Goal: Task Accomplishment & Management: Manage account settings

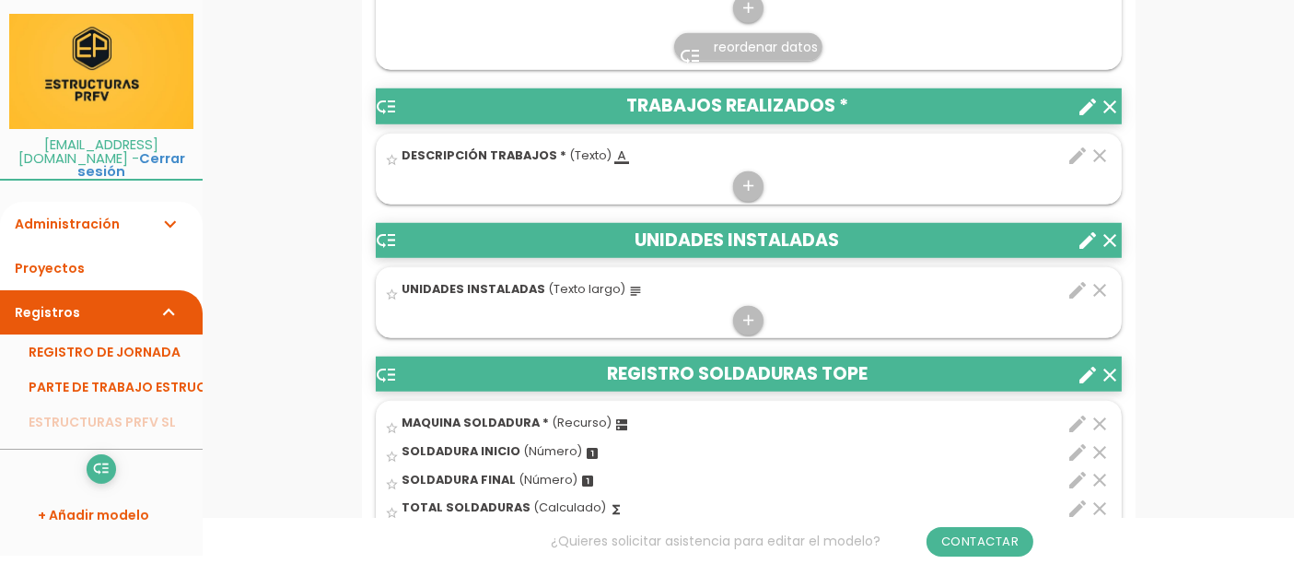
scroll to position [1438, 0]
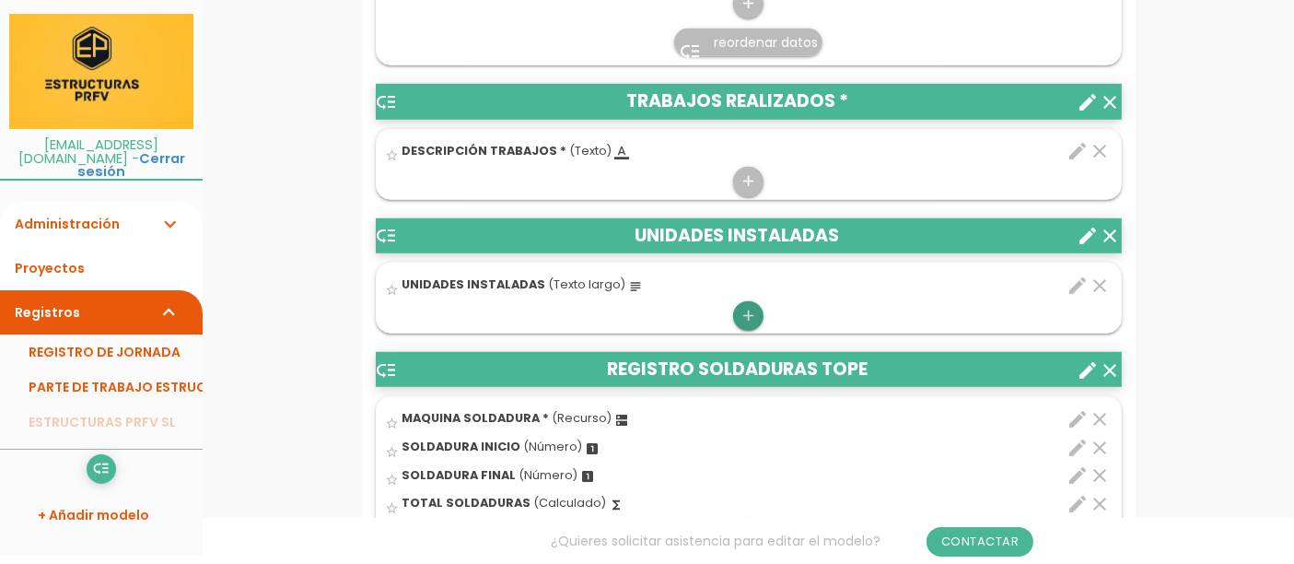
click at [753, 328] on icon "add" at bounding box center [749, 315] width 18 height 29
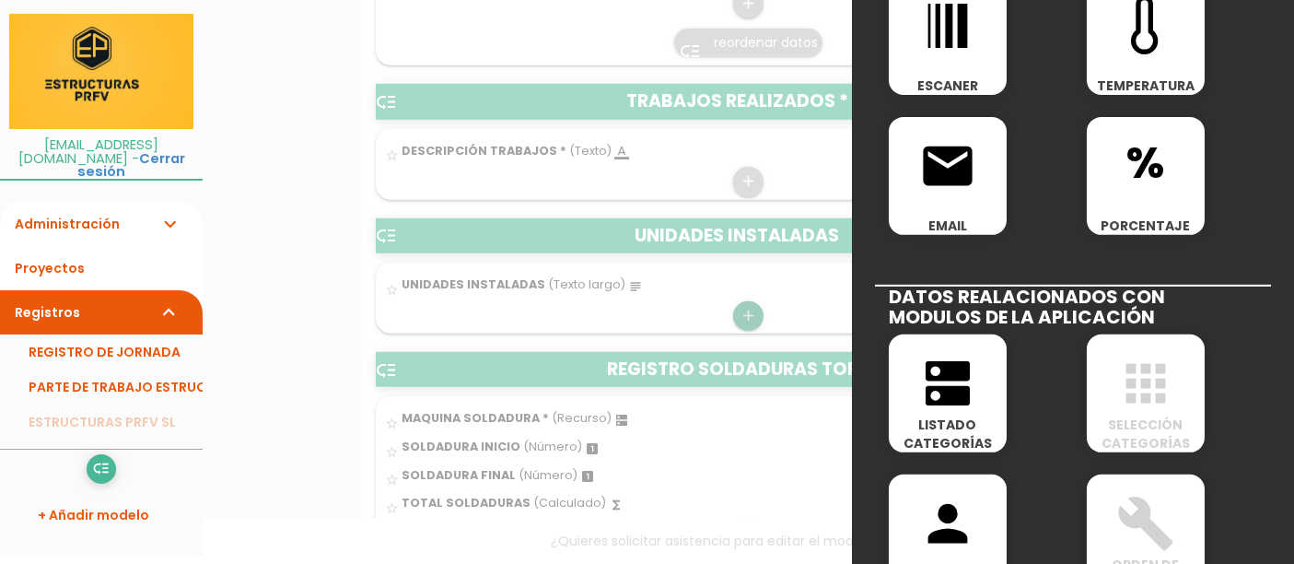
scroll to position [660, 0]
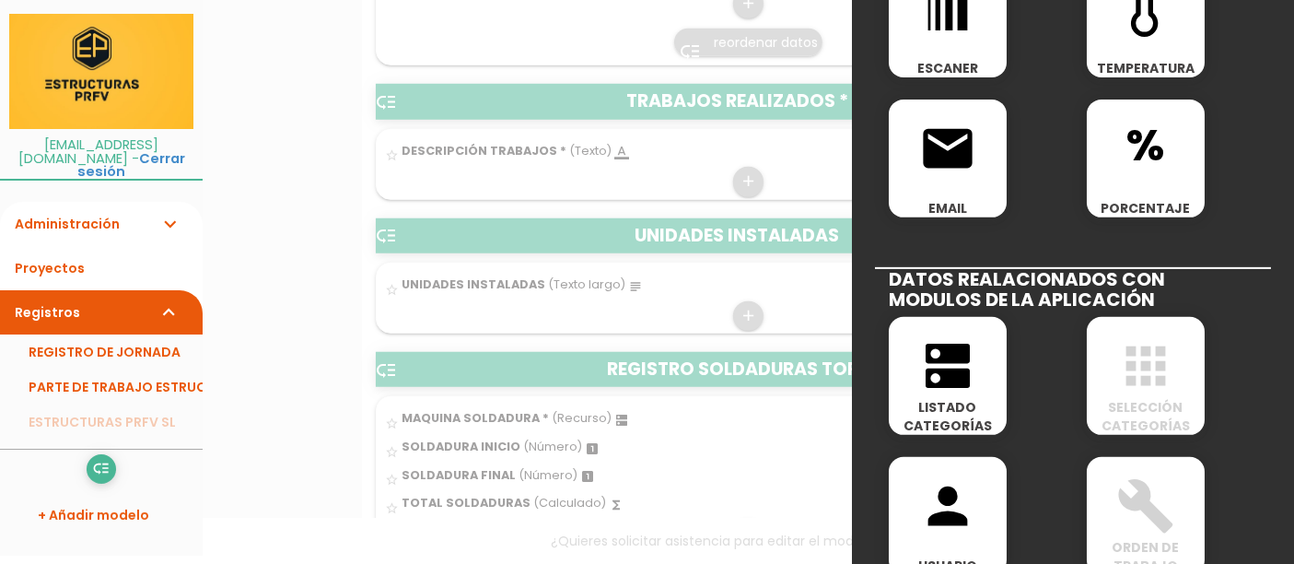
click at [966, 398] on span "LISTADO CATEGORÍAS" at bounding box center [948, 416] width 118 height 37
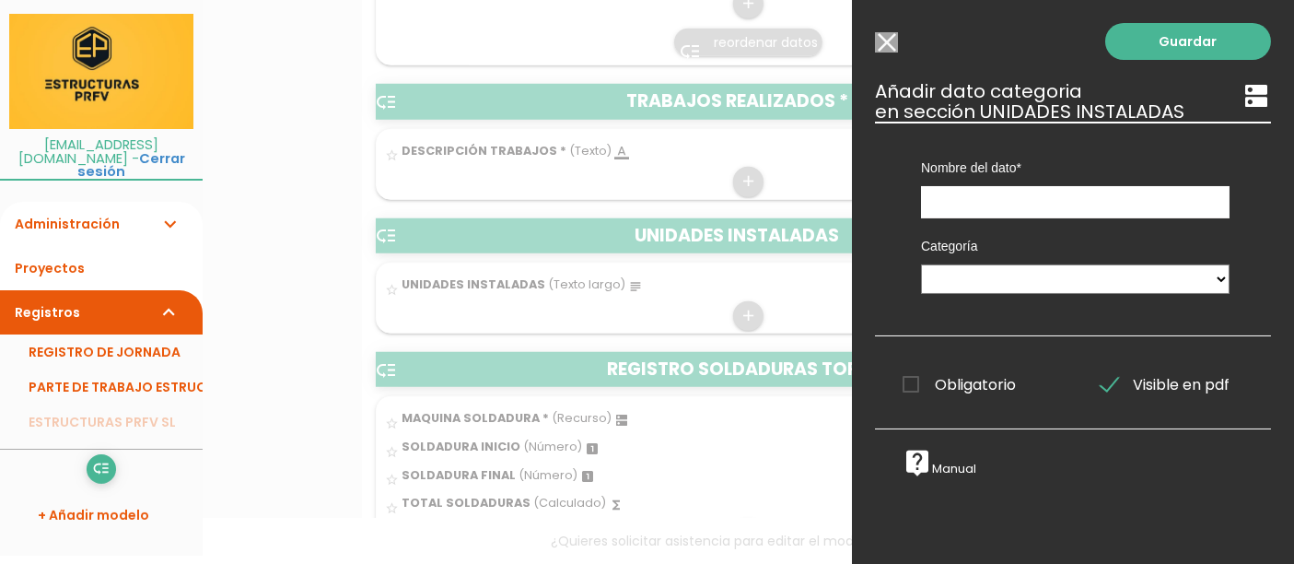
scroll to position [0, 0]
click at [1170, 210] on input "text" at bounding box center [1075, 202] width 309 height 32
type input "TUBERIAS"
click at [1180, 278] on select "UNIDADES DE MONTAJE EMPLEADOS MAQUINARIA SOLDADURA COMBUSTIBLES GASOLINERA" at bounding box center [1075, 278] width 309 height 29
select select "157"
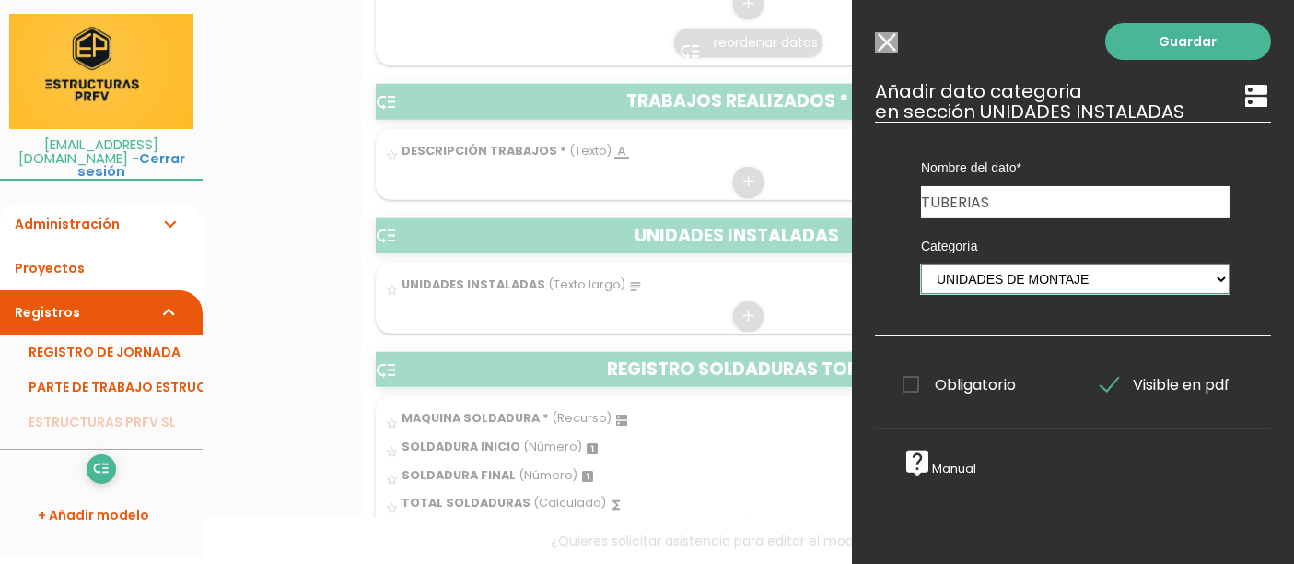
click at [921, 264] on select "UNIDADES DE MONTAJE EMPLEADOS MAQUINARIA SOLDADURA COMBUSTIBLES GASOLINERA" at bounding box center [1075, 278] width 309 height 29
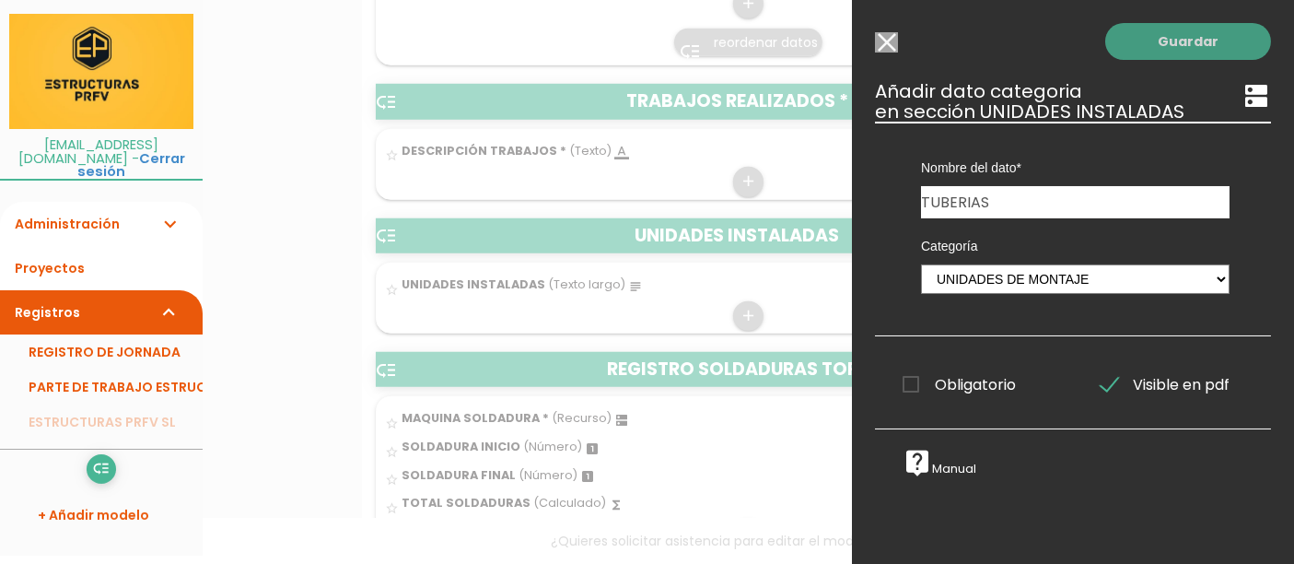
click at [1207, 56] on link "Guardar" at bounding box center [1188, 41] width 166 height 37
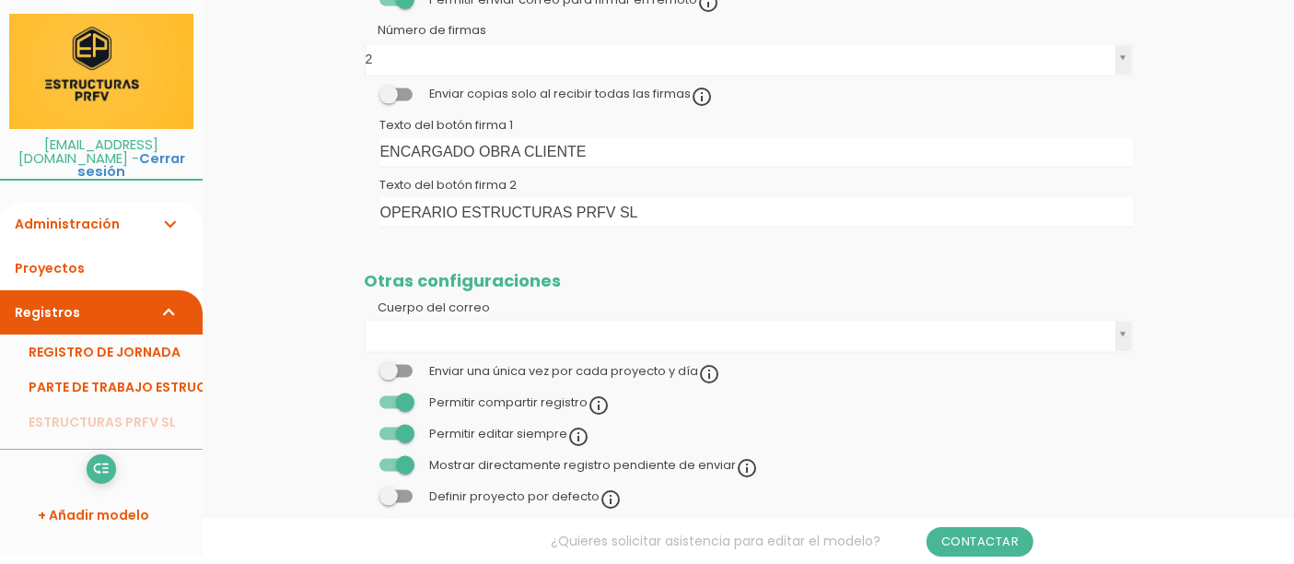
click at [168, 210] on icon "expand_more" at bounding box center [169, 224] width 22 height 44
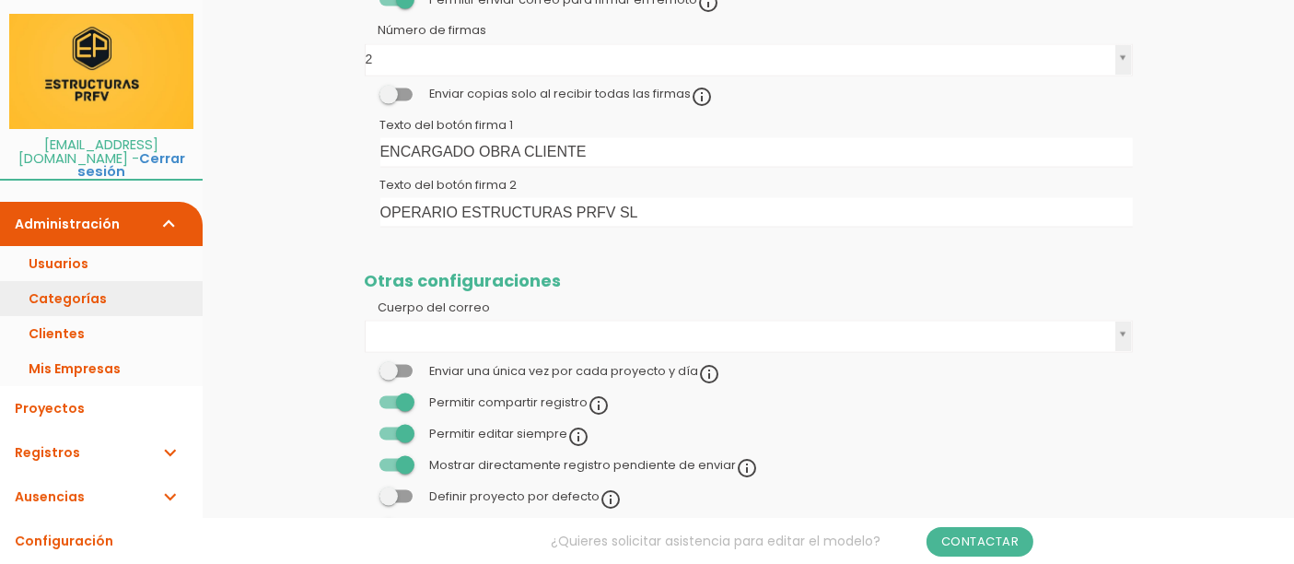
click at [97, 284] on link "Categorías" at bounding box center [101, 298] width 203 height 35
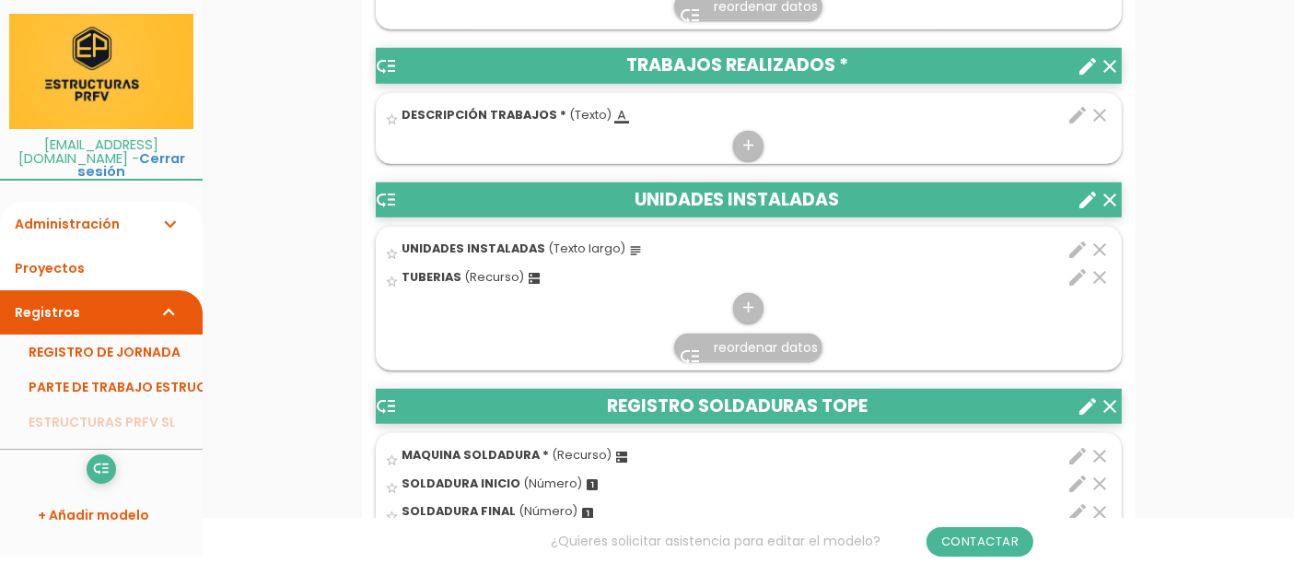
click at [1081, 288] on icon "edit" at bounding box center [1079, 277] width 22 height 22
select select "157"
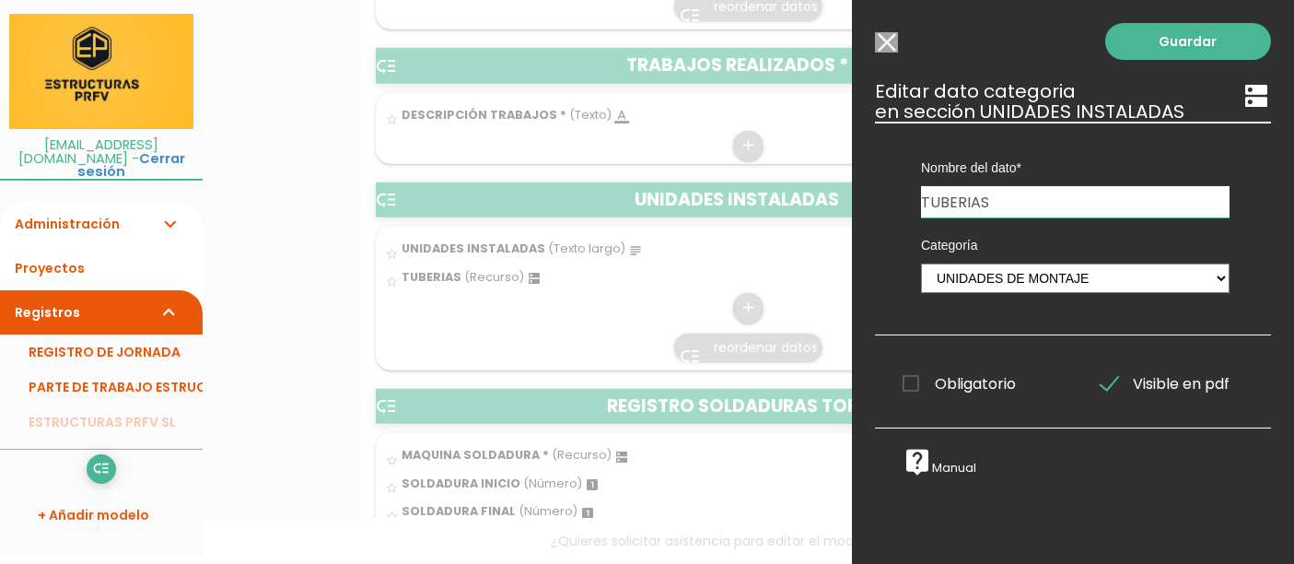
click at [888, 48] on input "Seleccionar todos los usuarios" at bounding box center [886, 42] width 23 height 20
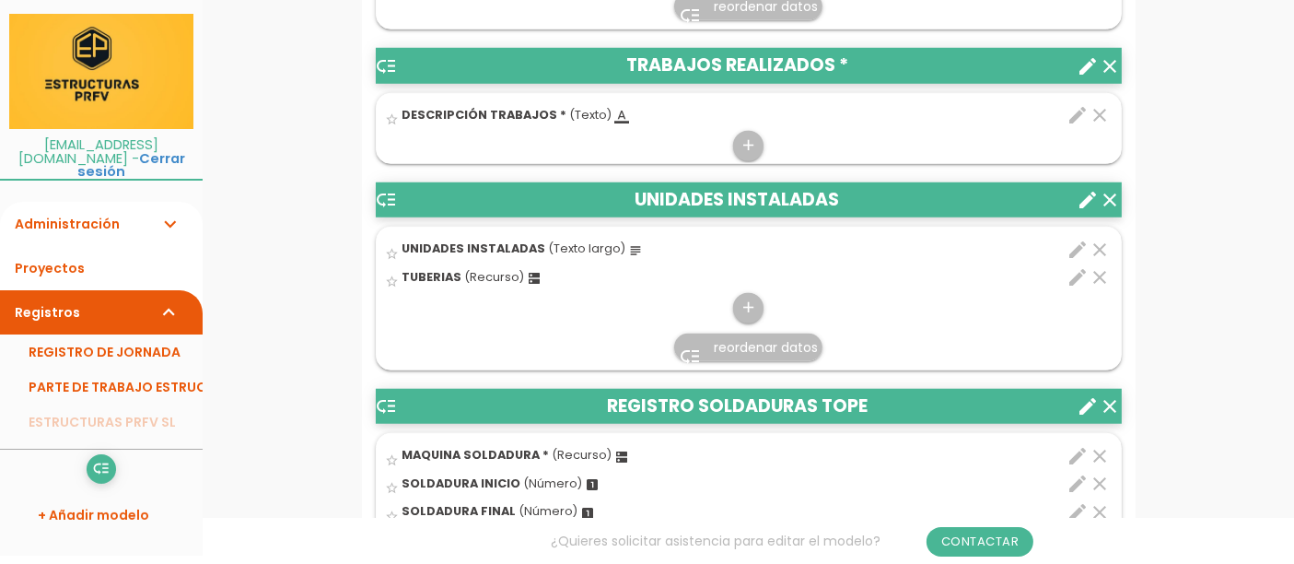
click at [1103, 261] on icon "clear" at bounding box center [1101, 250] width 22 height 22
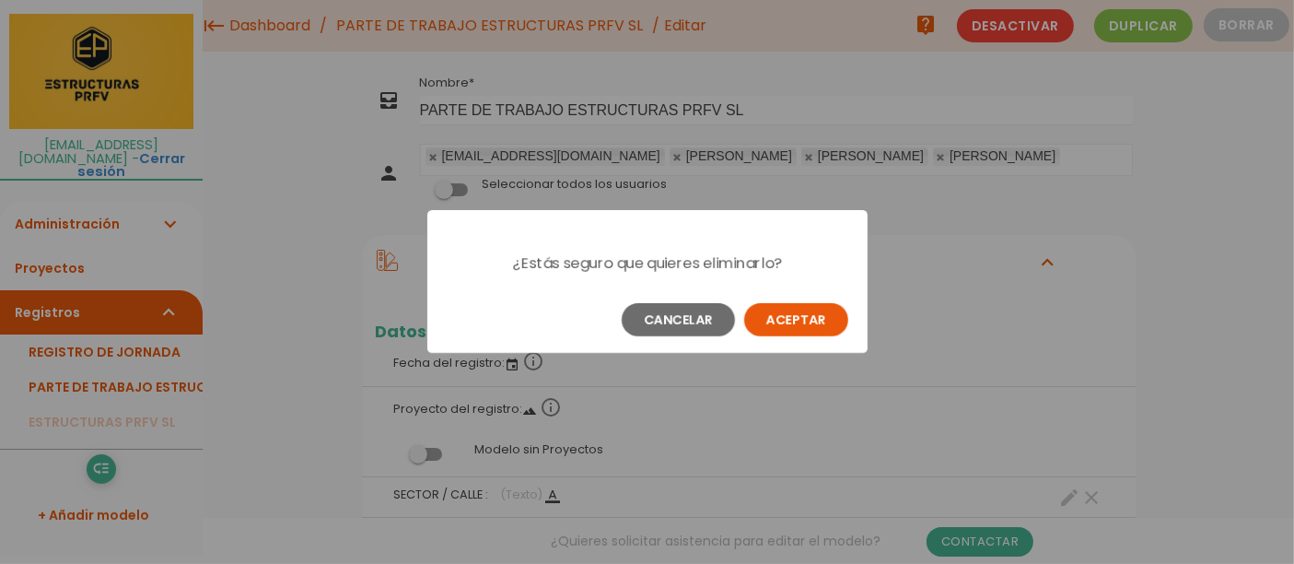
click at [828, 329] on button "Aceptar" at bounding box center [796, 319] width 104 height 33
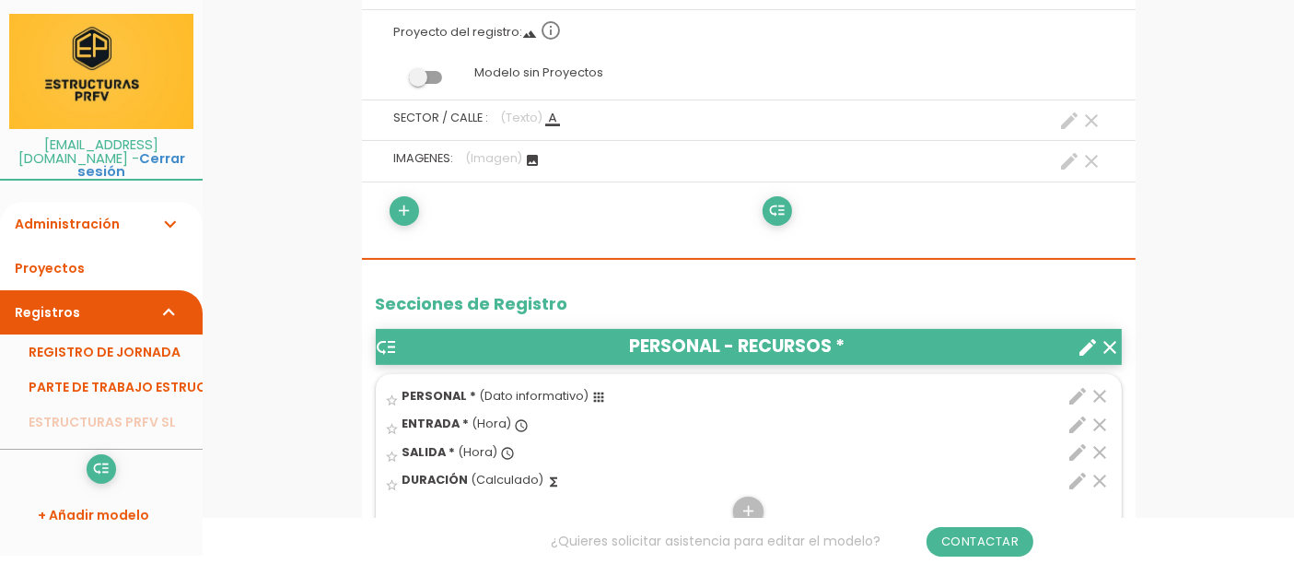
scroll to position [402, 0]
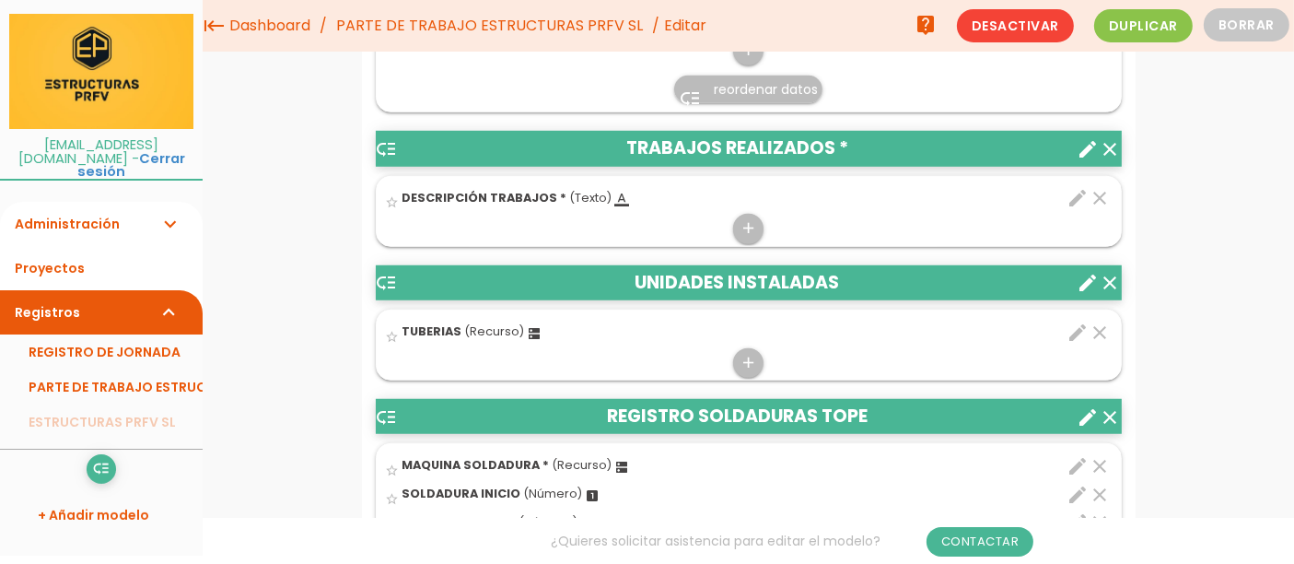
scroll to position [1339, 0]
click at [532, 341] on icon "dns" at bounding box center [535, 333] width 15 height 15
click at [0, 0] on input "star_border" at bounding box center [0, 0] width 0 height 0
click at [1073, 344] on icon "edit" at bounding box center [1079, 332] width 22 height 22
select select "157"
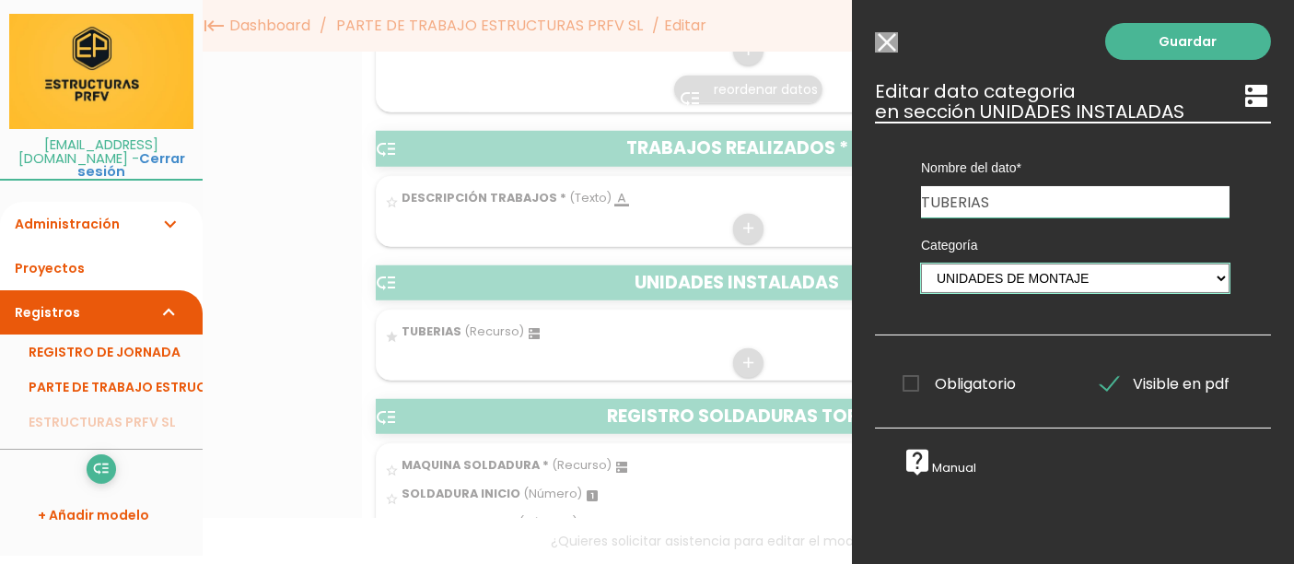
click at [1205, 286] on select "UNIDADES DE MONTAJE EMPLEADOS MAQUINARIA SOLDADURA COMBUSTIBLES GASOLINERA" at bounding box center [1075, 277] width 309 height 29
click at [1256, 246] on div "Guardar ESCOGE EL TIPO DE DATO looks_one NÚMERO format_color_text TEXTO access_…" at bounding box center [1073, 282] width 442 height 564
click at [885, 49] on input "Seleccionar todos los usuarios" at bounding box center [886, 42] width 23 height 20
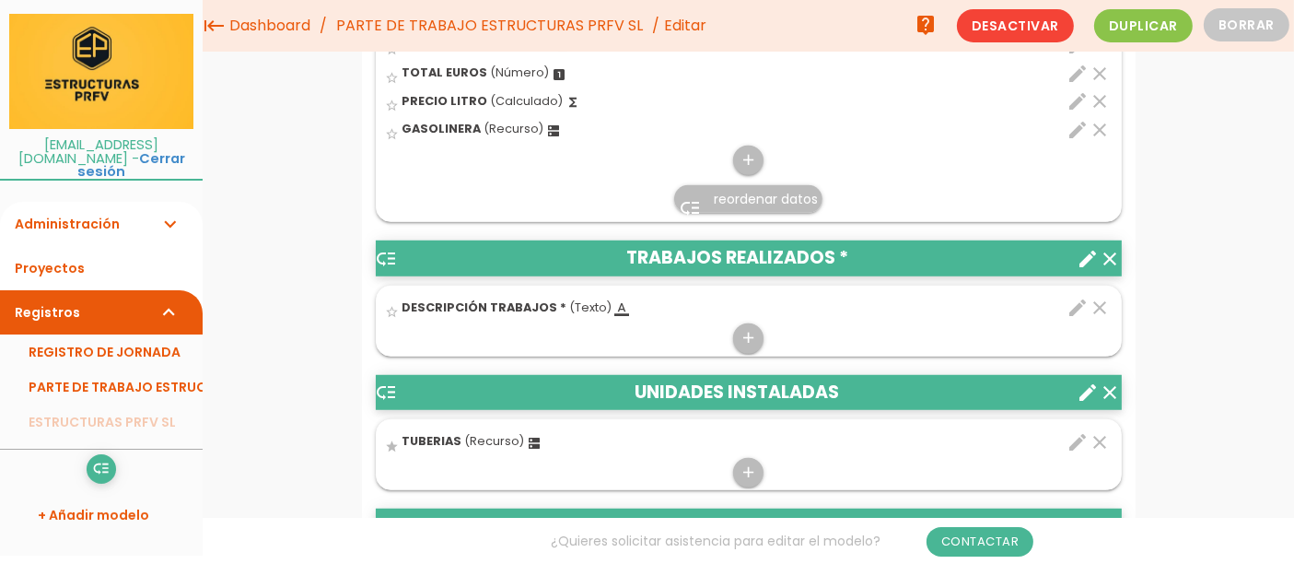
scroll to position [1216, 0]
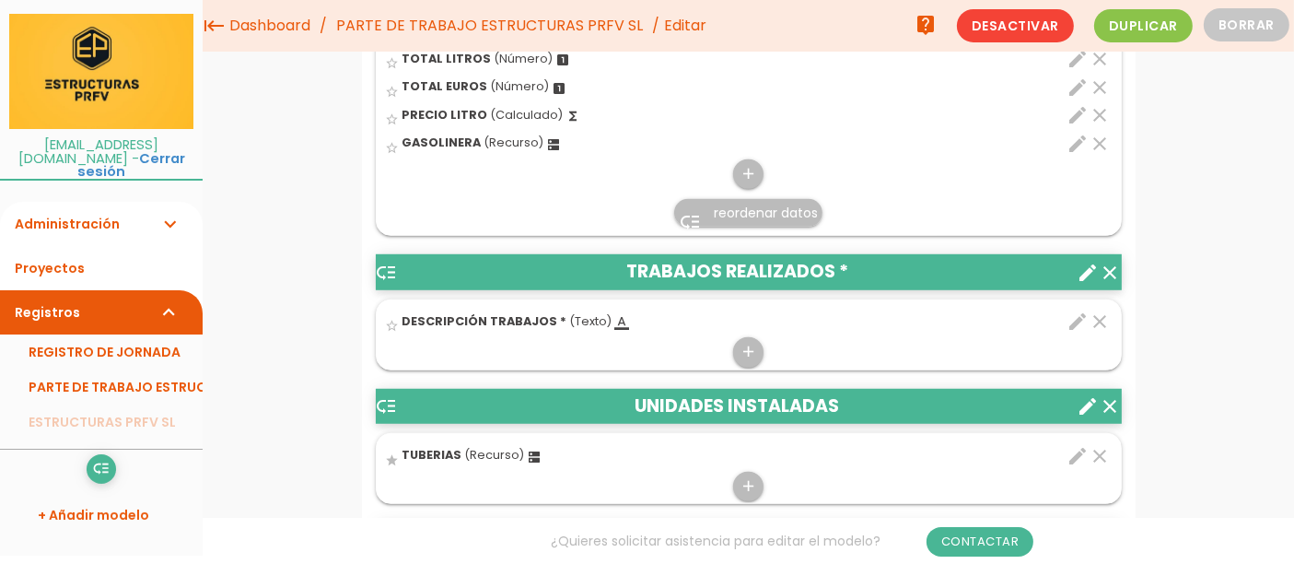
click at [174, 202] on icon "expand_more" at bounding box center [169, 224] width 22 height 44
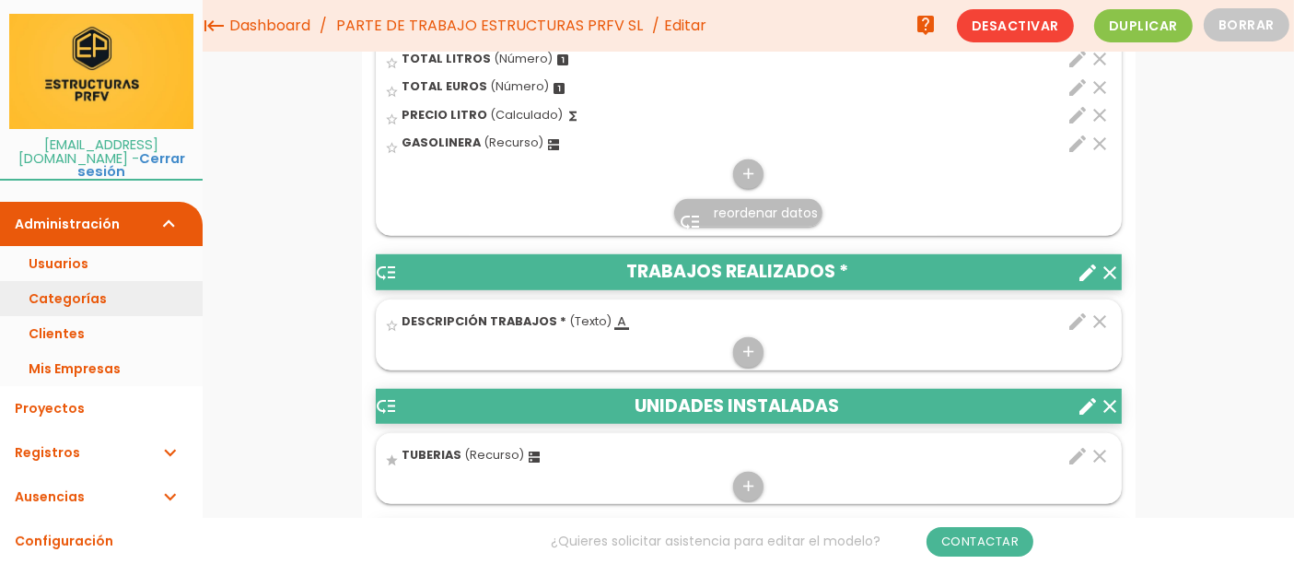
click at [98, 282] on link "Categorías" at bounding box center [101, 298] width 203 height 35
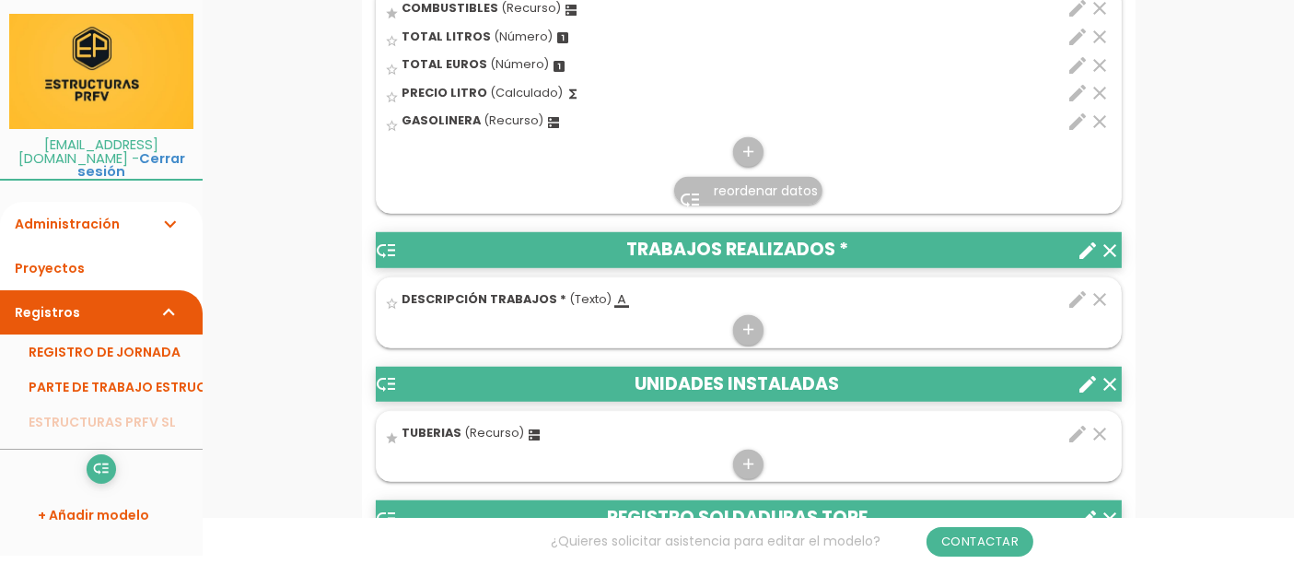
scroll to position [1309, 0]
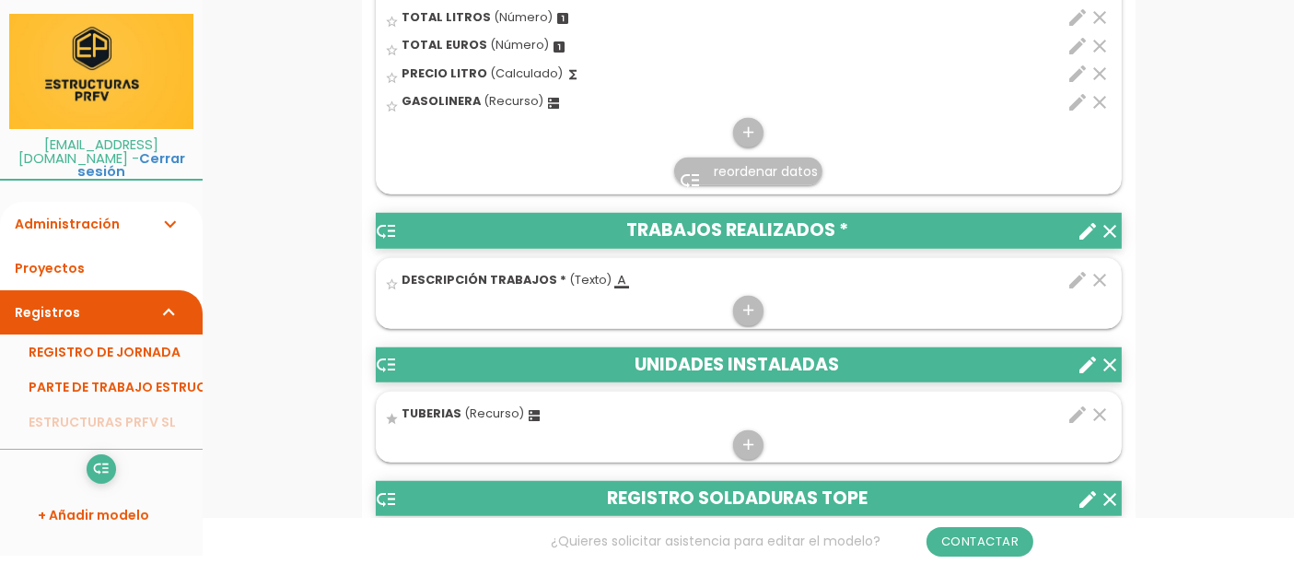
click at [158, 221] on link "Administración expand_more" at bounding box center [101, 224] width 203 height 44
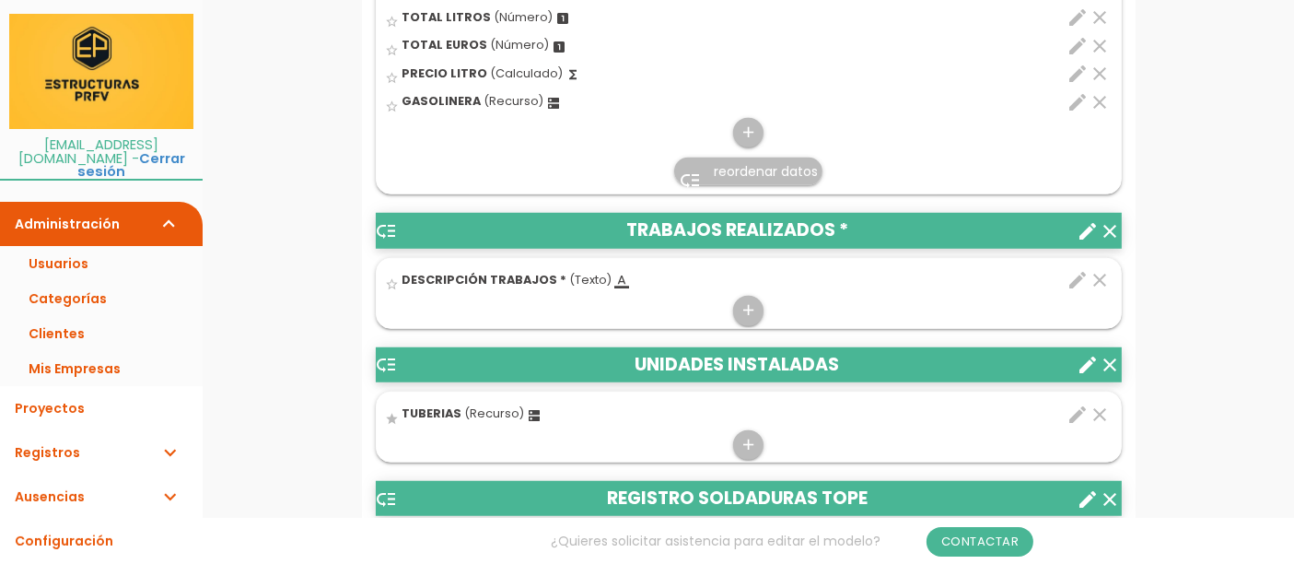
click at [166, 446] on icon "expand_more" at bounding box center [169, 452] width 22 height 44
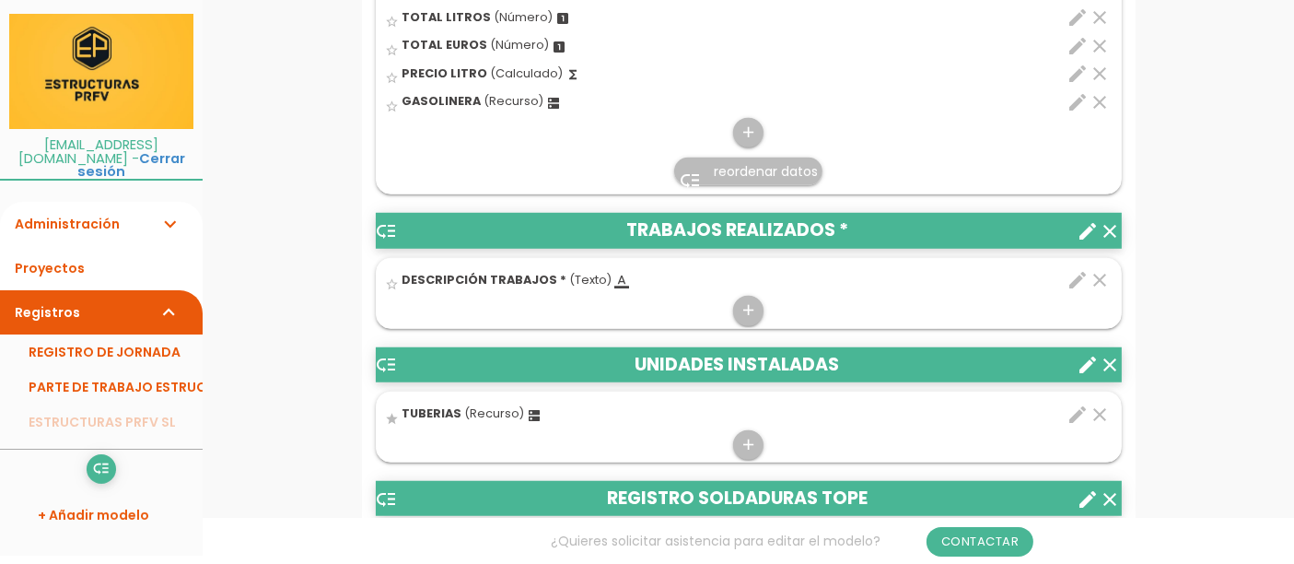
click at [165, 297] on icon "expand_more" at bounding box center [169, 312] width 22 height 44
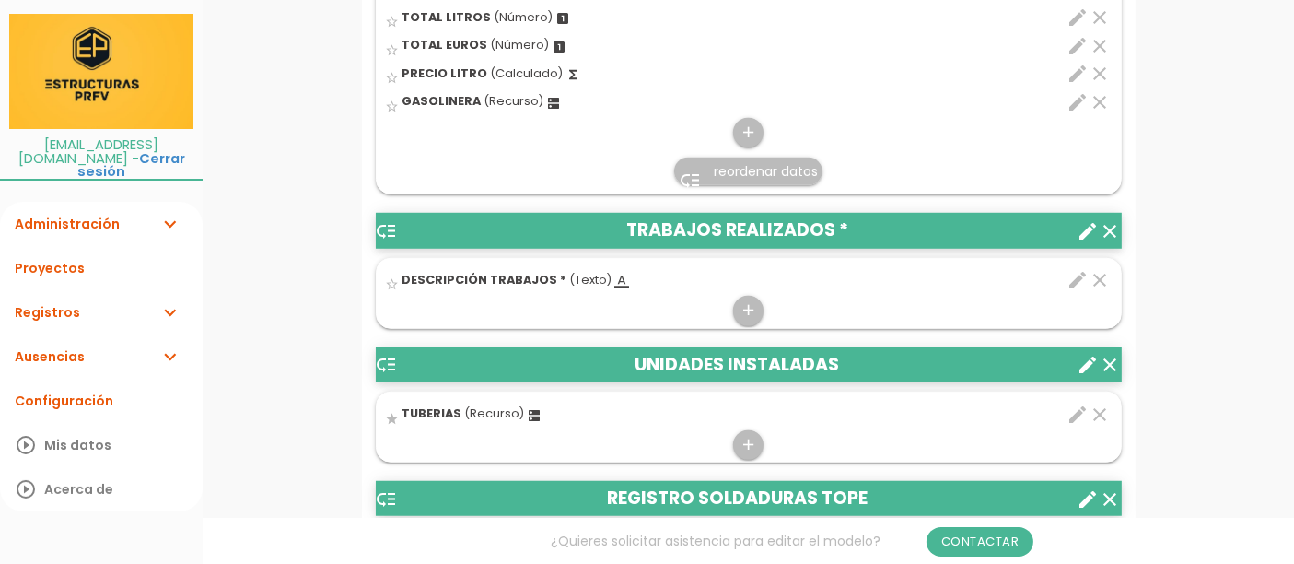
click at [178, 202] on icon "expand_more" at bounding box center [169, 224] width 22 height 44
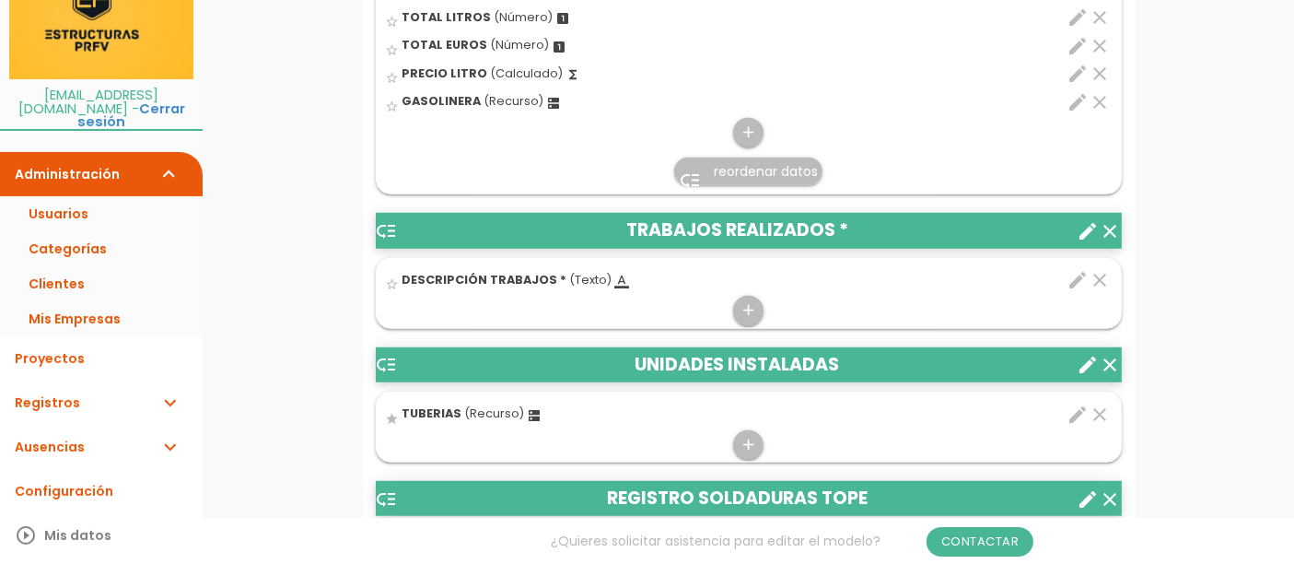
scroll to position [73, 0]
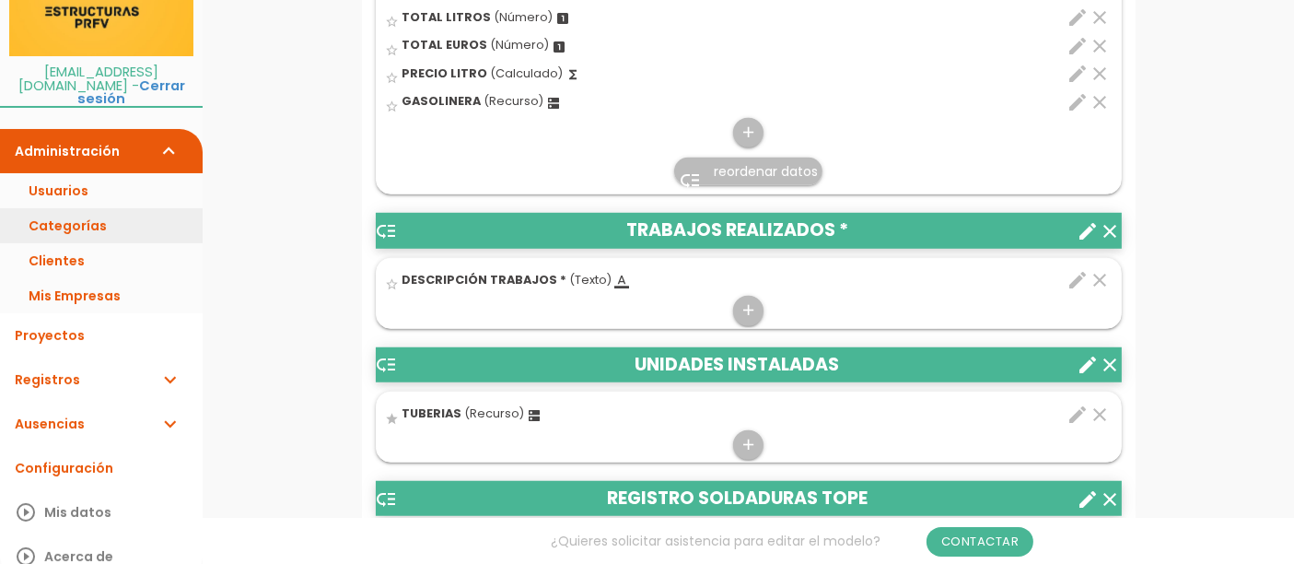
click at [88, 215] on link "Categorías" at bounding box center [101, 225] width 203 height 35
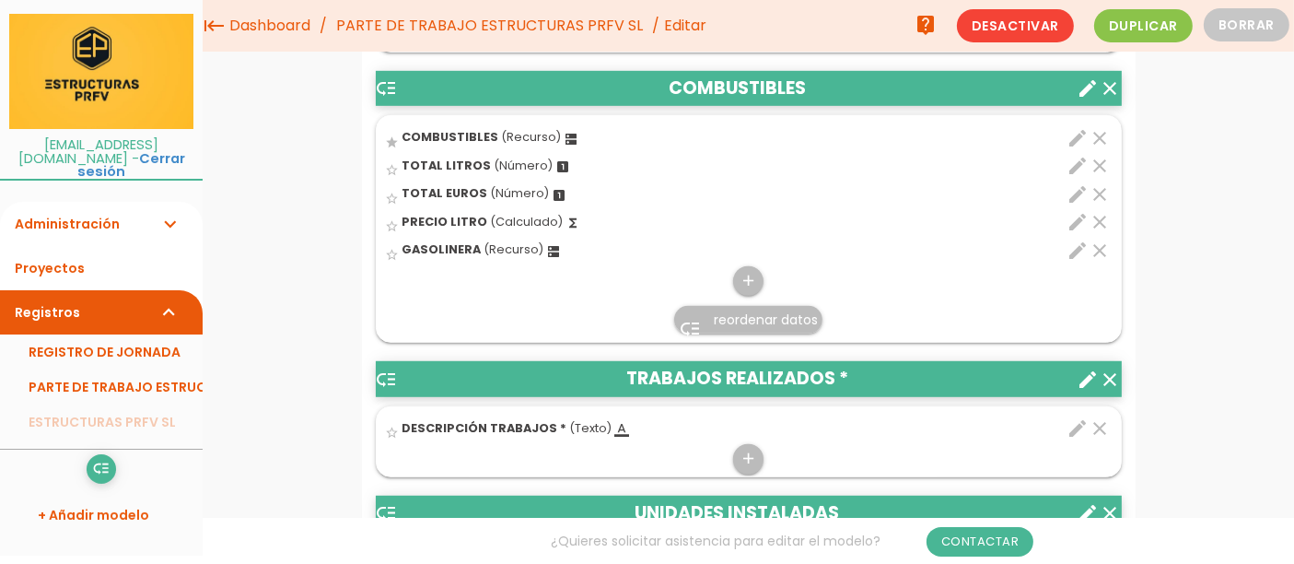
scroll to position [1107, 0]
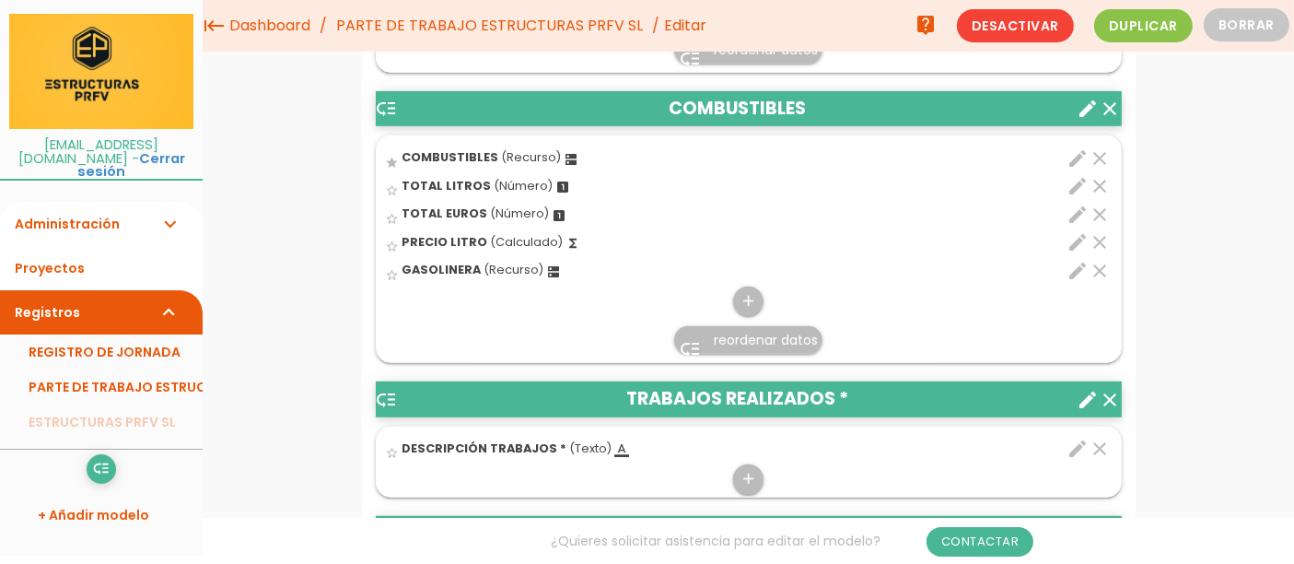
click at [1073, 155] on icon "edit" at bounding box center [1079, 158] width 22 height 22
select select "199"
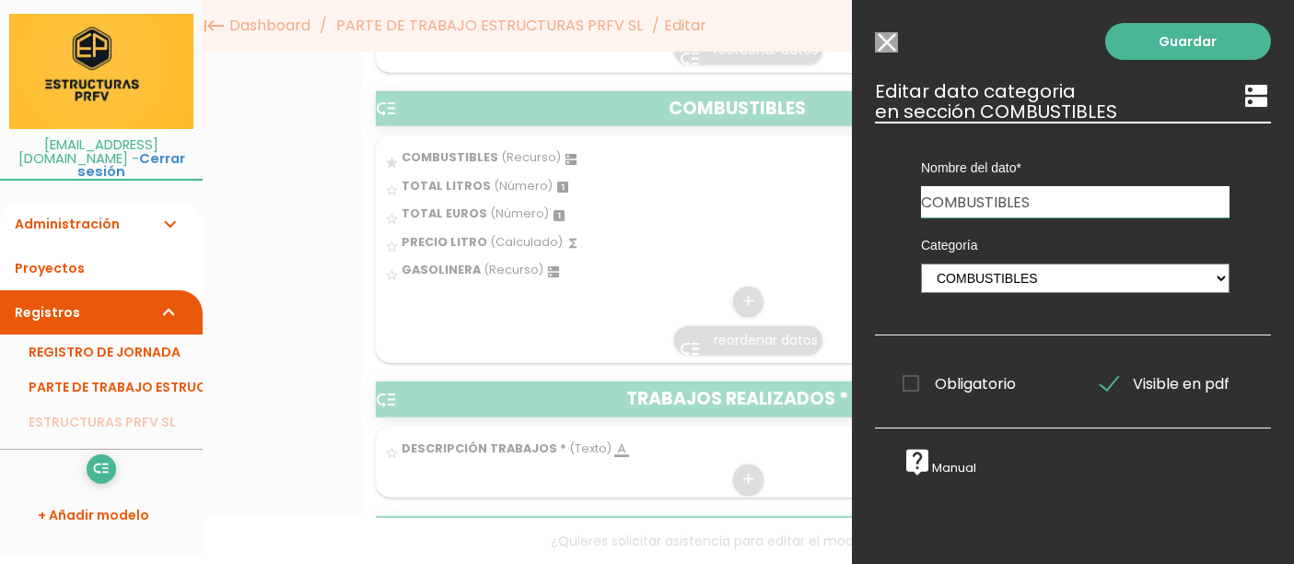
click at [890, 50] on input "Seleccionar todos los usuarios" at bounding box center [886, 42] width 23 height 20
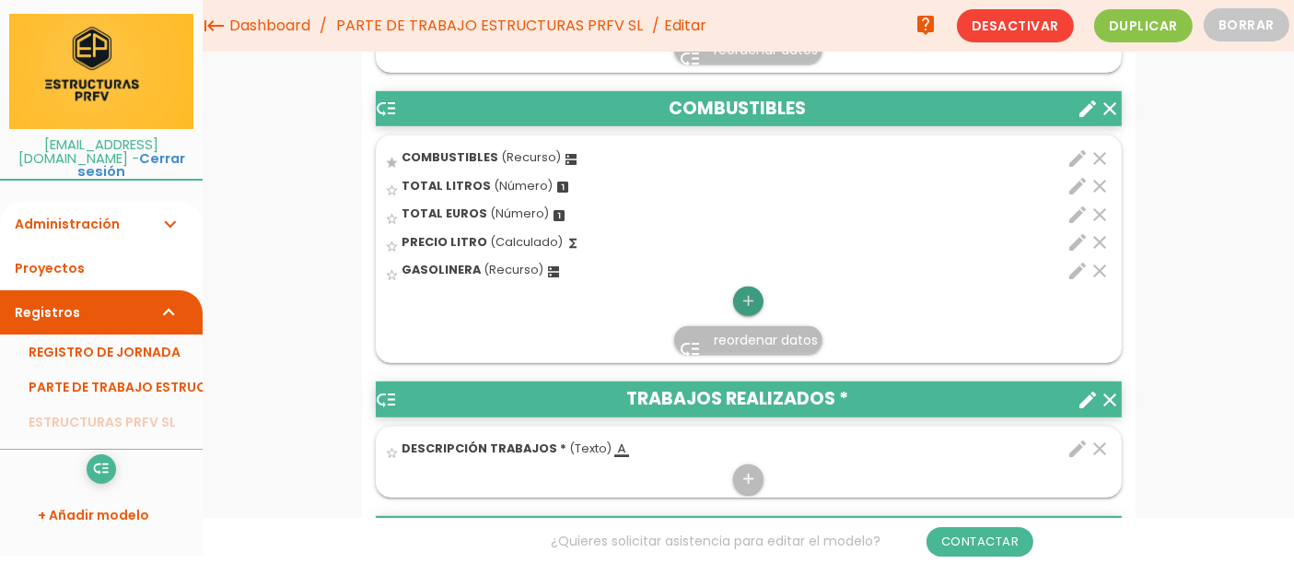
click at [750, 291] on icon "add" at bounding box center [749, 300] width 18 height 29
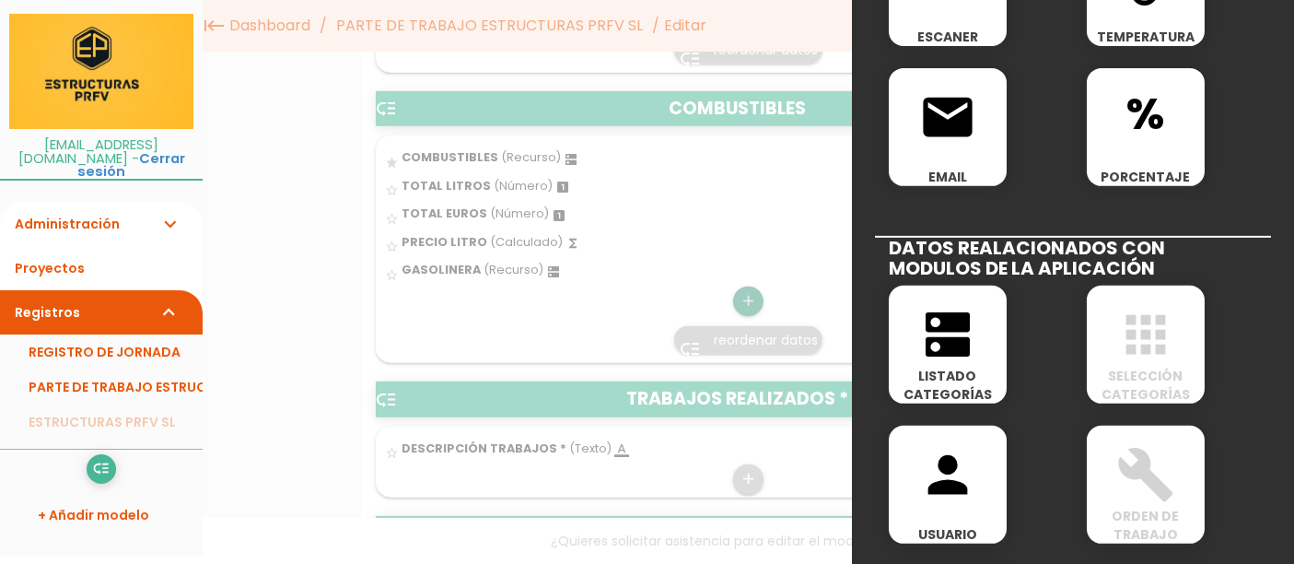
scroll to position [693, 0]
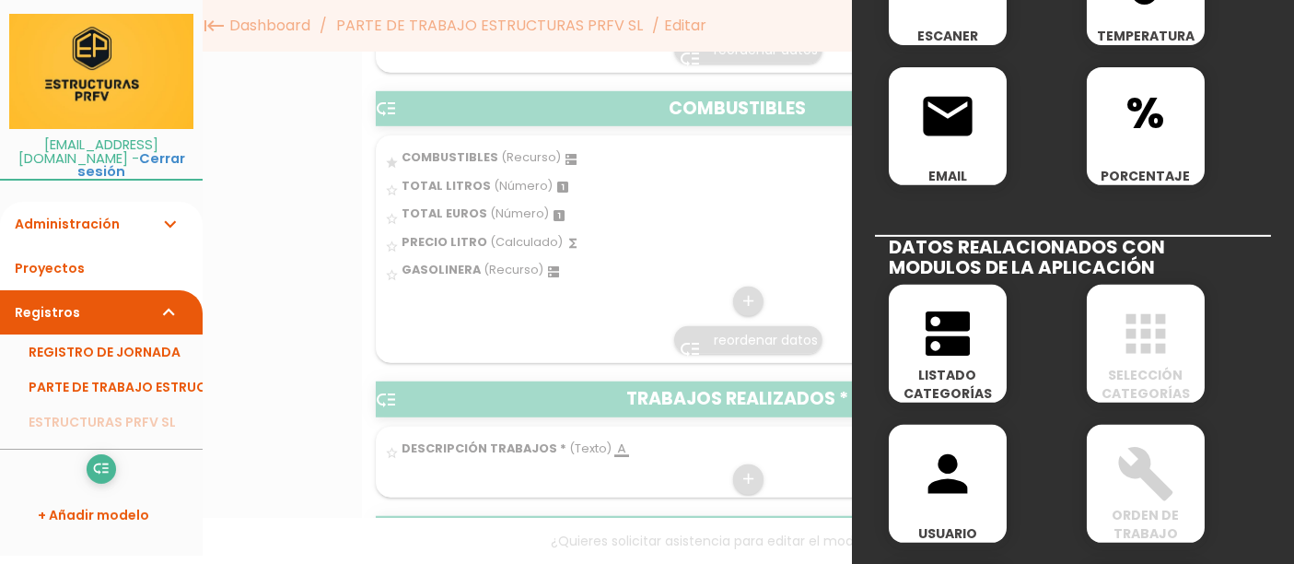
click at [963, 352] on icon "dns" at bounding box center [947, 333] width 59 height 59
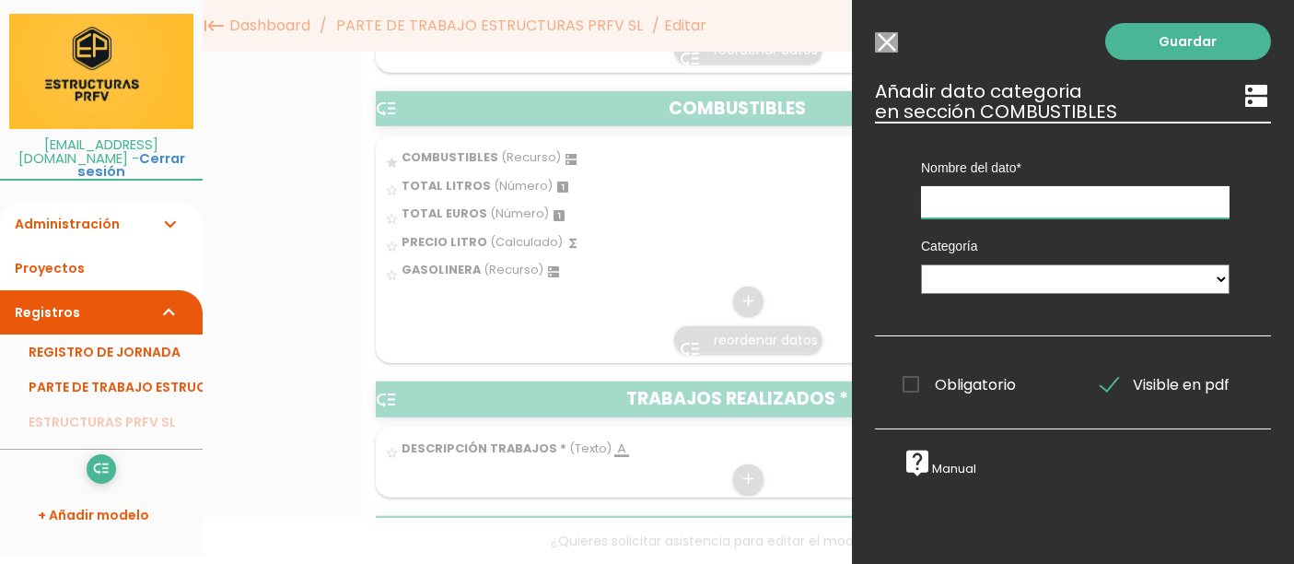
click at [1169, 207] on input "text" at bounding box center [1075, 202] width 309 height 32
type input "c"
type input "COMBUSTIBLE"
drag, startPoint x: 1128, startPoint y: 274, endPoint x: 1163, endPoint y: 269, distance: 36.2
click at [1163, 269] on select "UNIDADES DE MONTAJE EMPLEADOS MAQUINARIA SOLDADURA COMBUSTIBLES GASOLINERA" at bounding box center [1075, 278] width 309 height 29
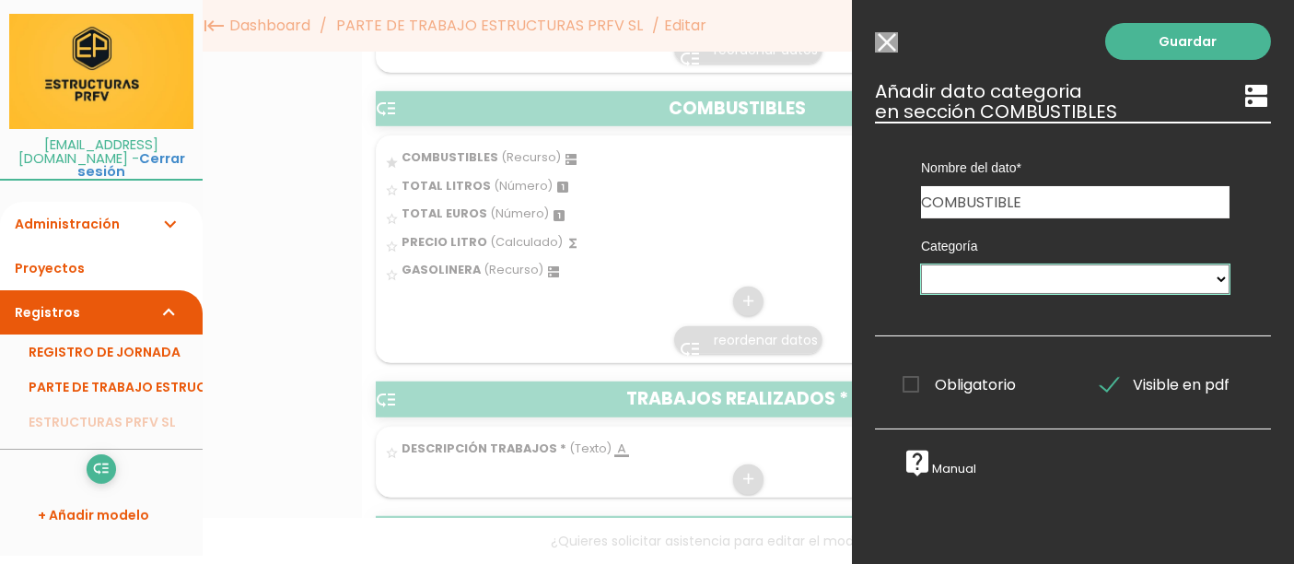
select select "199"
click at [921, 264] on select "UNIDADES DE MONTAJE EMPLEADOS MAQUINARIA SOLDADURA COMBUSTIBLES GASOLINERA" at bounding box center [1075, 278] width 309 height 29
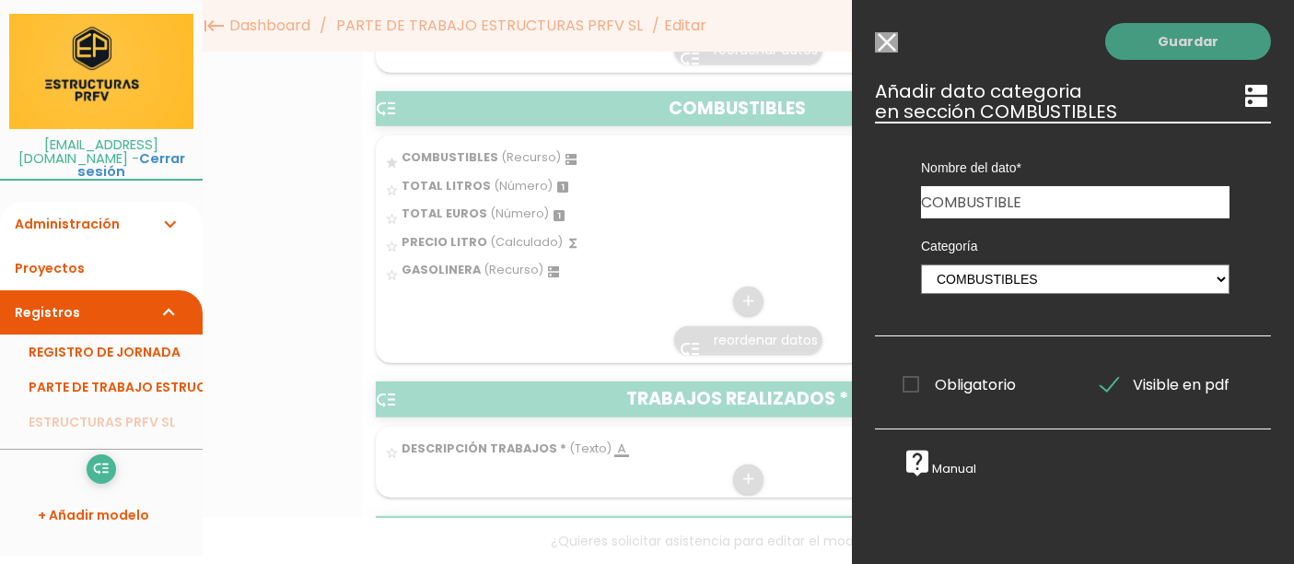
click at [1150, 48] on link "Guardar" at bounding box center [1188, 41] width 166 height 37
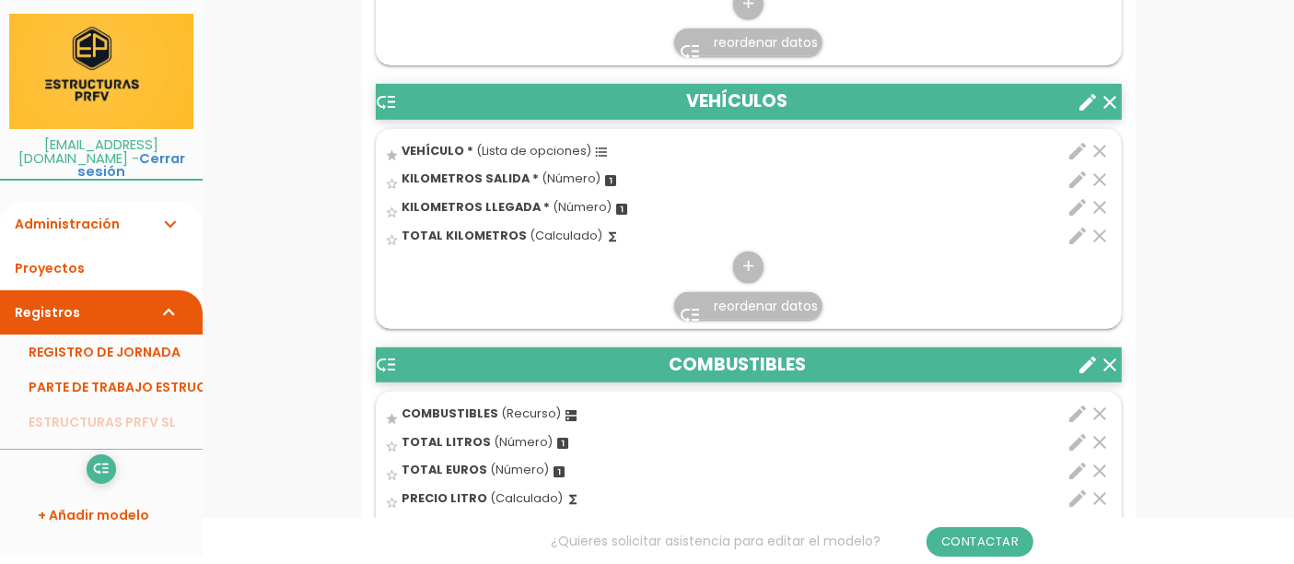
scroll to position [971, 0]
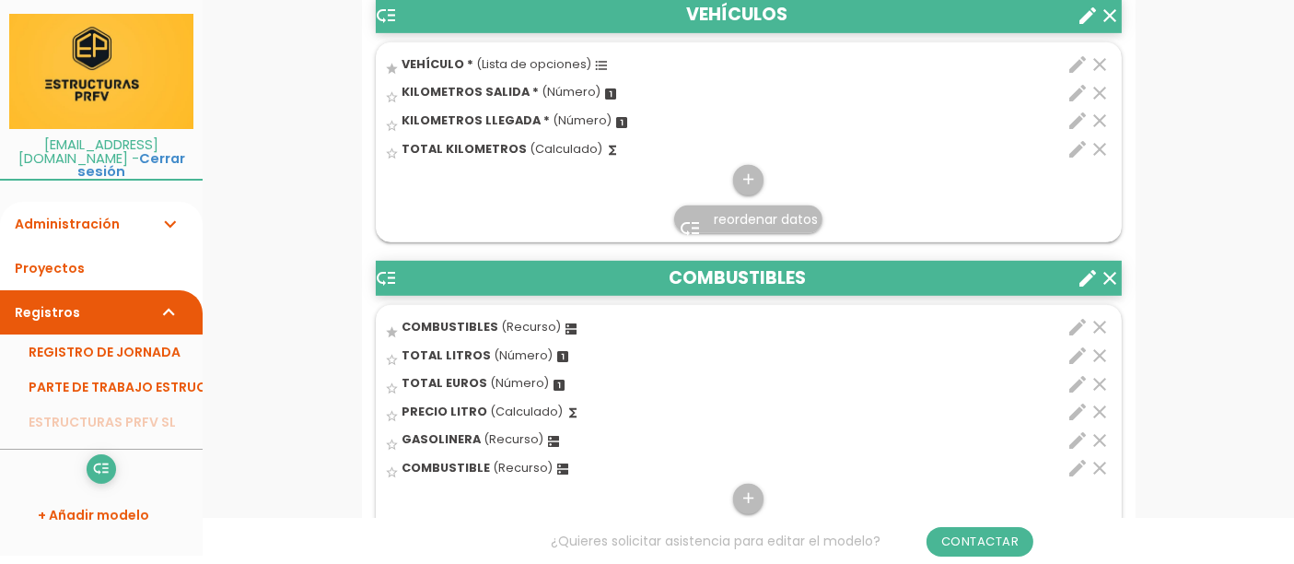
click at [1073, 338] on icon "edit" at bounding box center [1079, 327] width 22 height 22
select select "199"
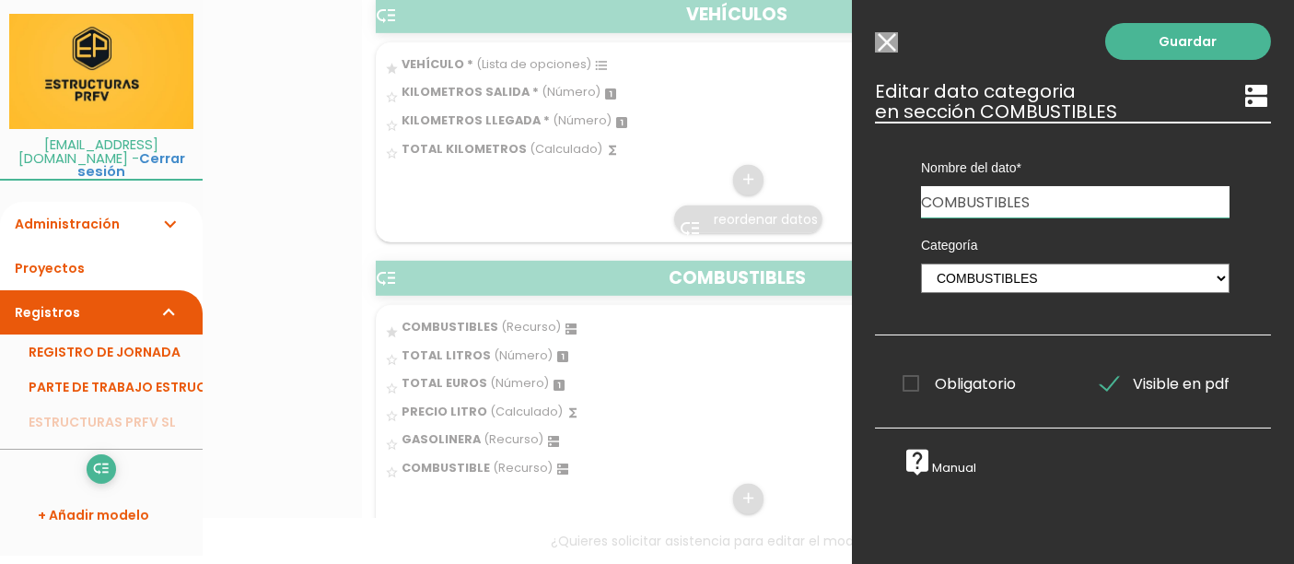
click at [888, 51] on input "Seleccionar todos los usuarios" at bounding box center [886, 42] width 23 height 20
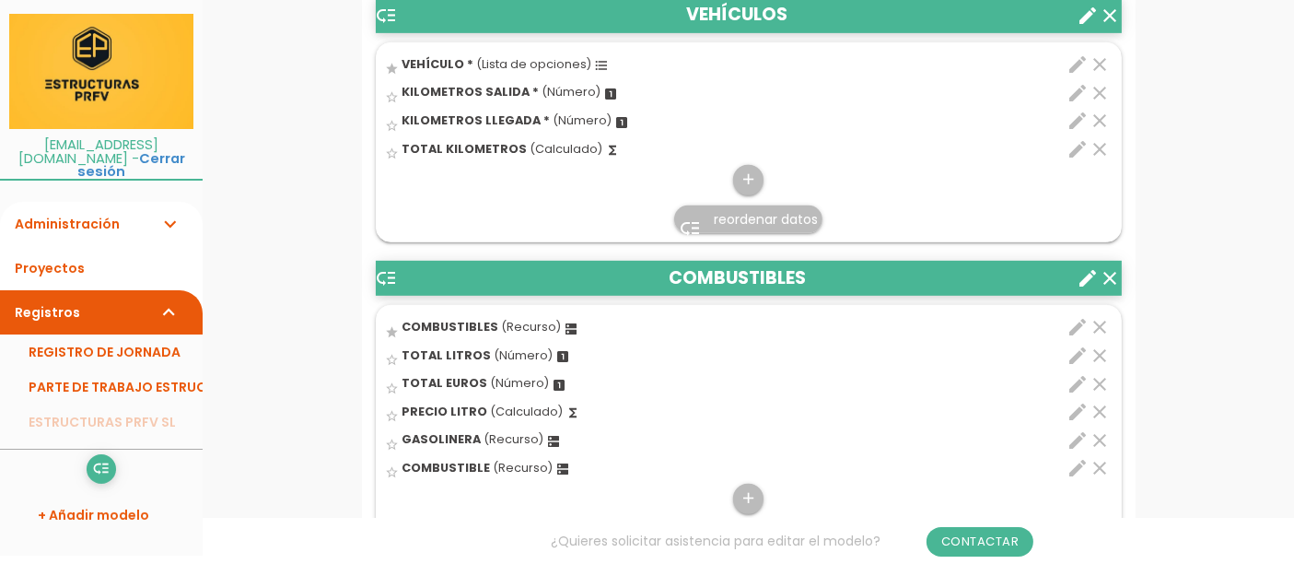
click at [1079, 338] on icon "edit" at bounding box center [1079, 327] width 22 height 22
select select "199"
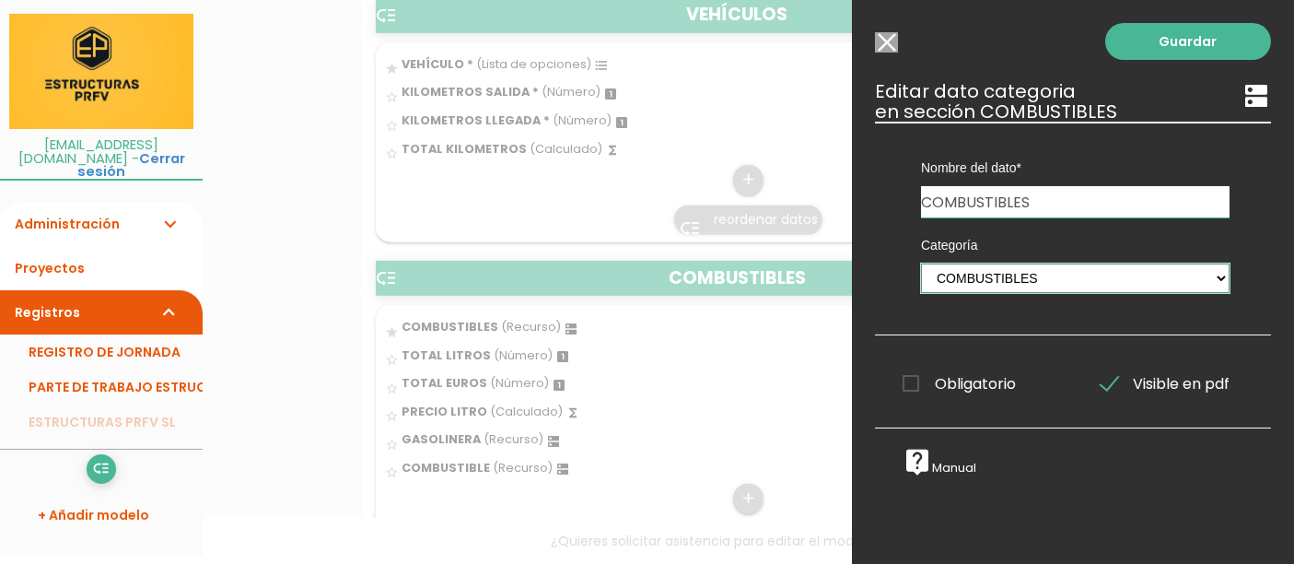
click at [1186, 286] on select "UNIDADES DE MONTAJE EMPLEADOS MAQUINARIA SOLDADURA COMBUSTIBLES GASOLINERA" at bounding box center [1075, 277] width 309 height 29
click at [540, 455] on div at bounding box center [647, 211] width 1294 height 705
click at [651, 439] on div at bounding box center [647, 211] width 1294 height 705
click at [910, 106] on h3 "Editar dato categoria dns en sección COMBUSTIBLES" at bounding box center [1073, 101] width 396 height 41
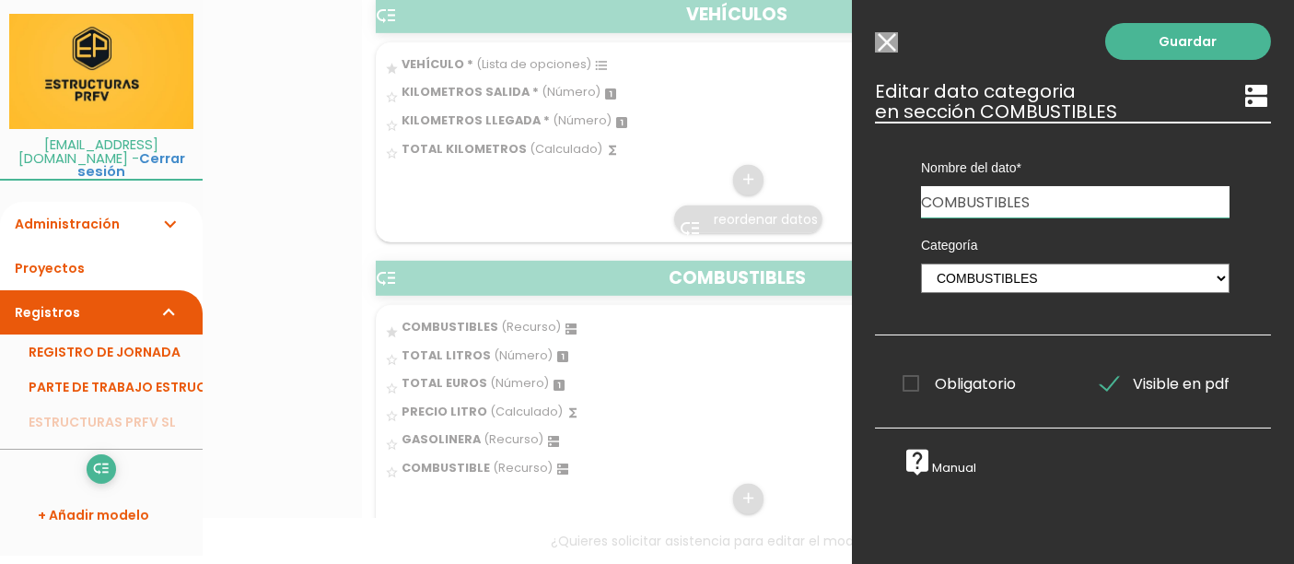
click at [1242, 91] on icon "dns" at bounding box center [1256, 95] width 29 height 29
click at [1195, 43] on link "Guardar" at bounding box center [1188, 41] width 166 height 37
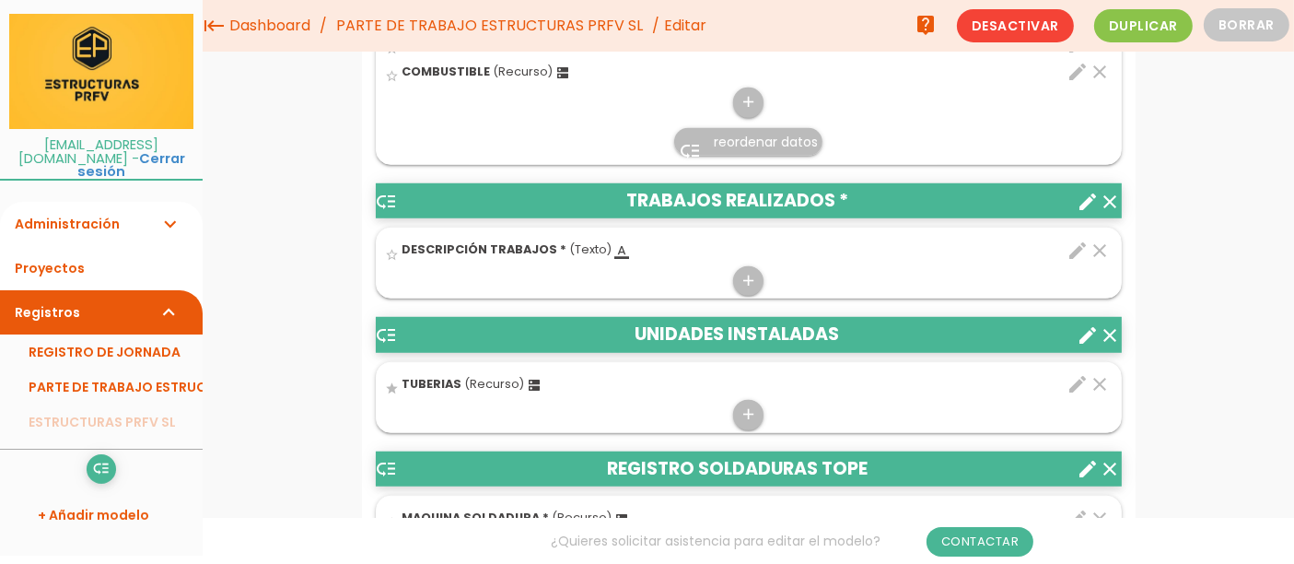
scroll to position [1314, 0]
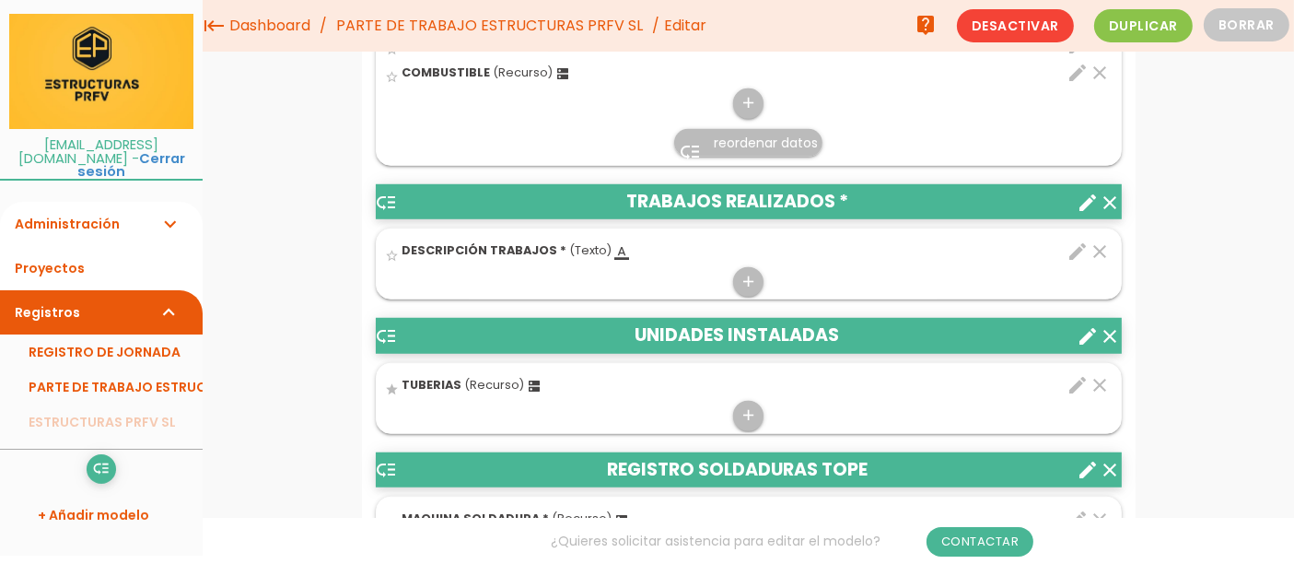
click at [1100, 396] on icon "clear" at bounding box center [1101, 385] width 22 height 22
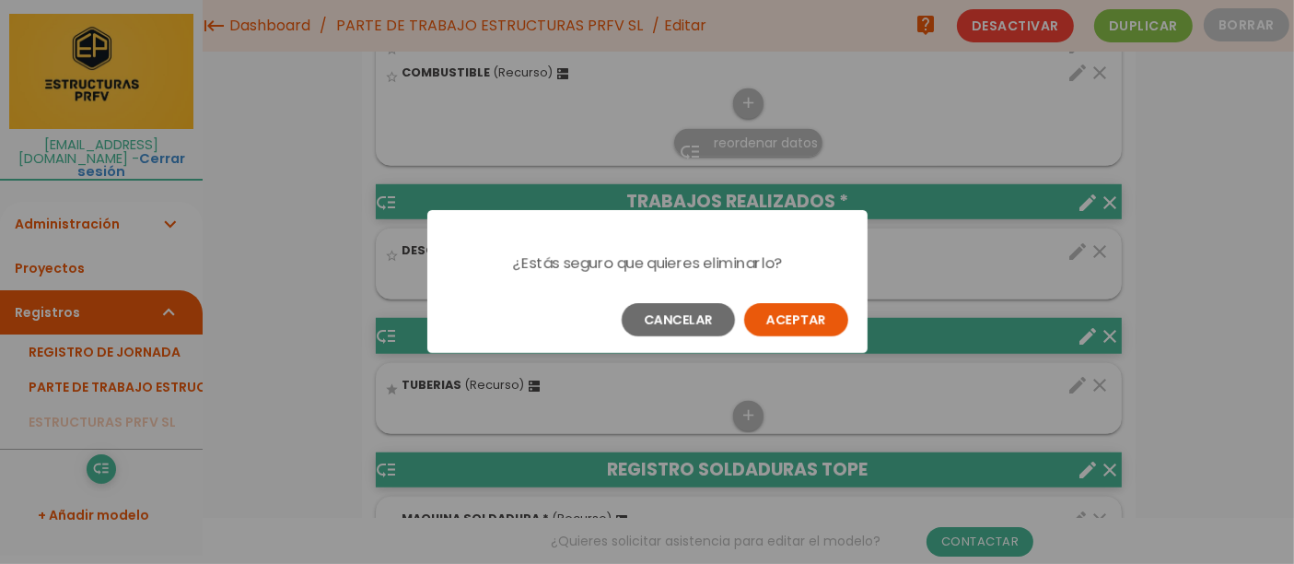
scroll to position [0, 0]
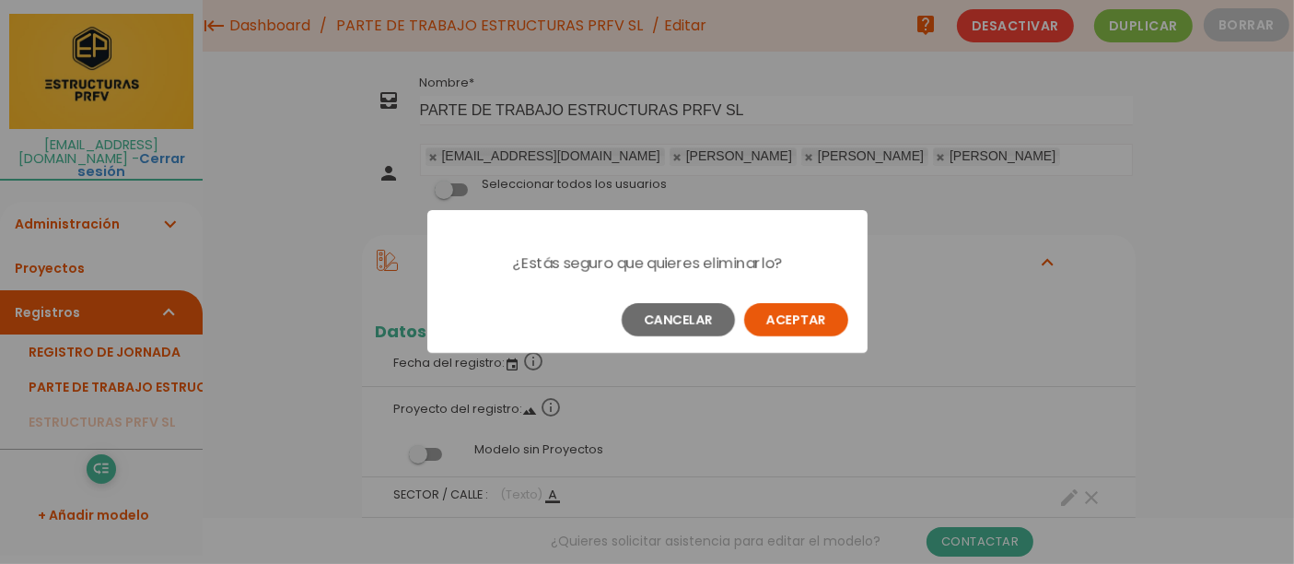
click at [830, 322] on button "Aceptar" at bounding box center [796, 319] width 104 height 33
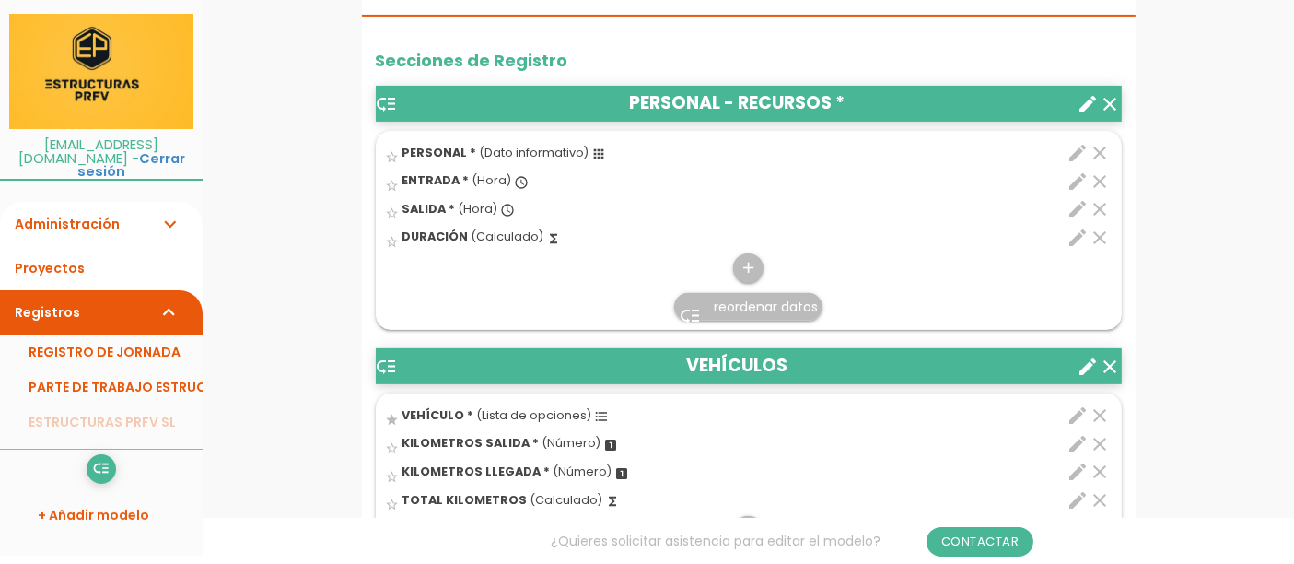
scroll to position [663, 0]
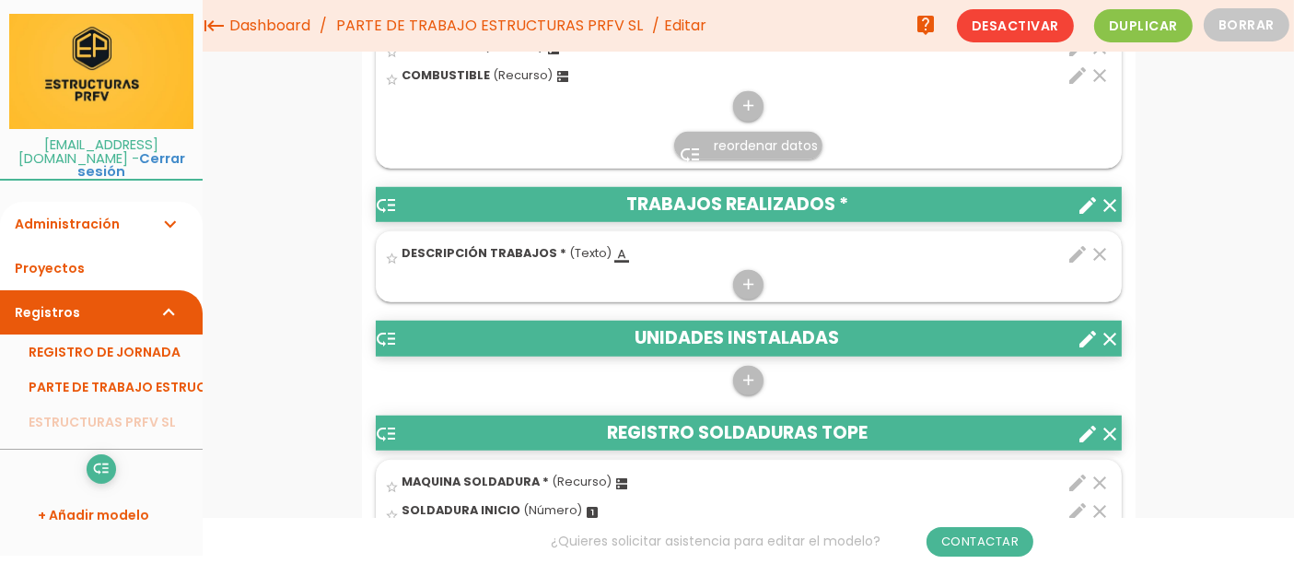
scroll to position [1311, 0]
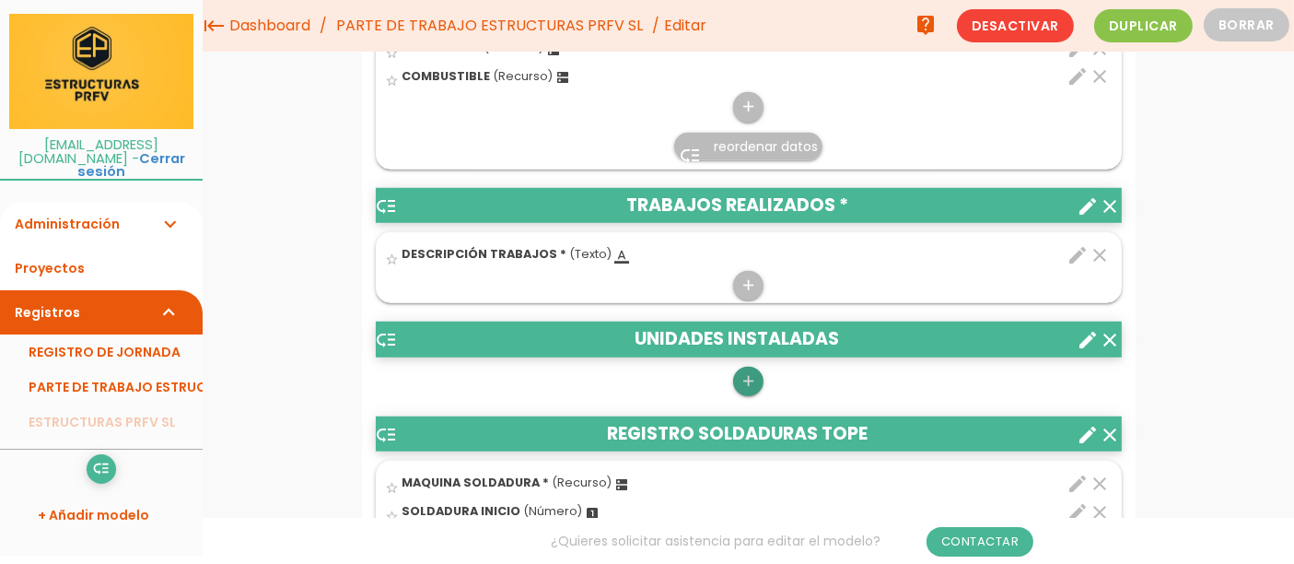
click at [745, 396] on icon "add" at bounding box center [749, 381] width 18 height 29
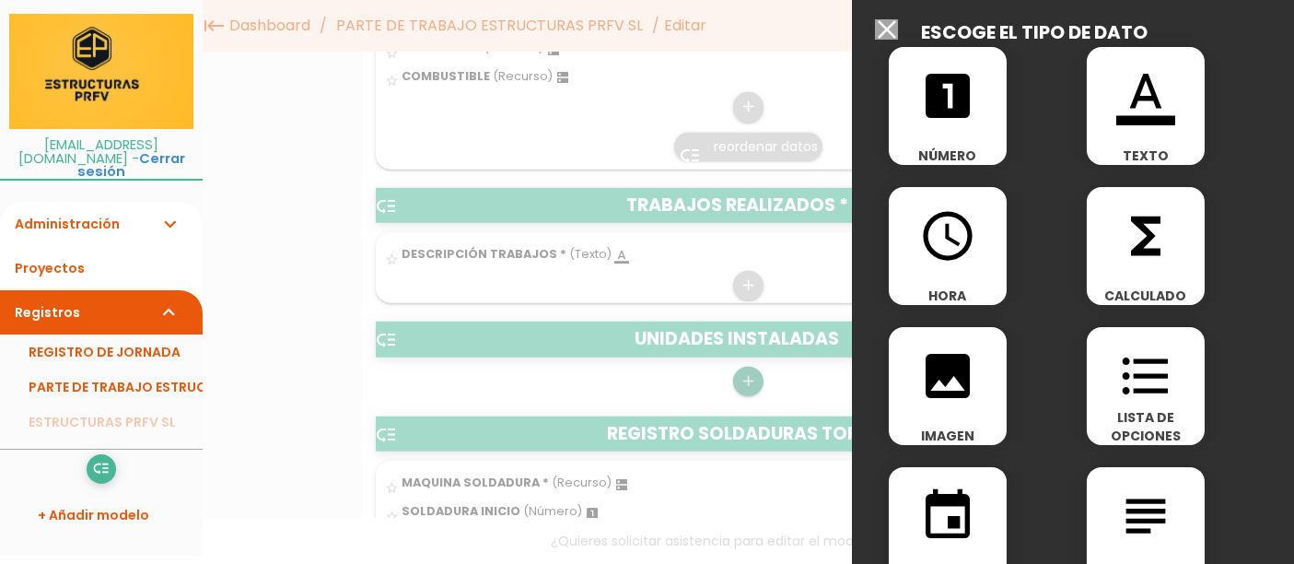
scroll to position [10, 0]
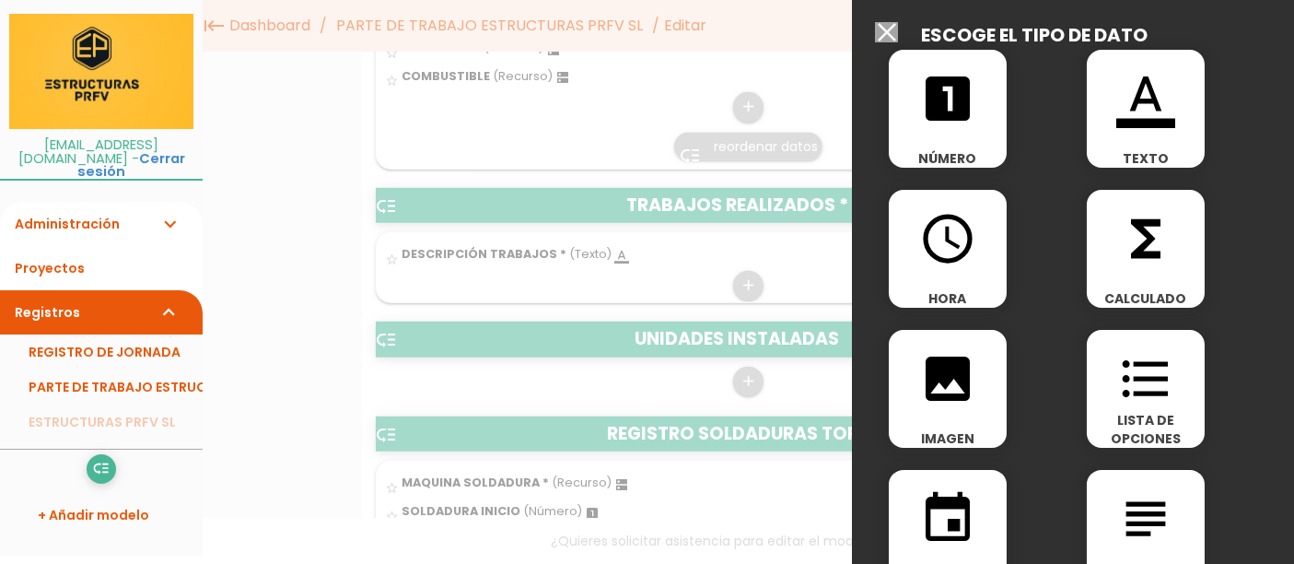
click at [1155, 121] on icon "format_color_text" at bounding box center [1145, 98] width 59 height 59
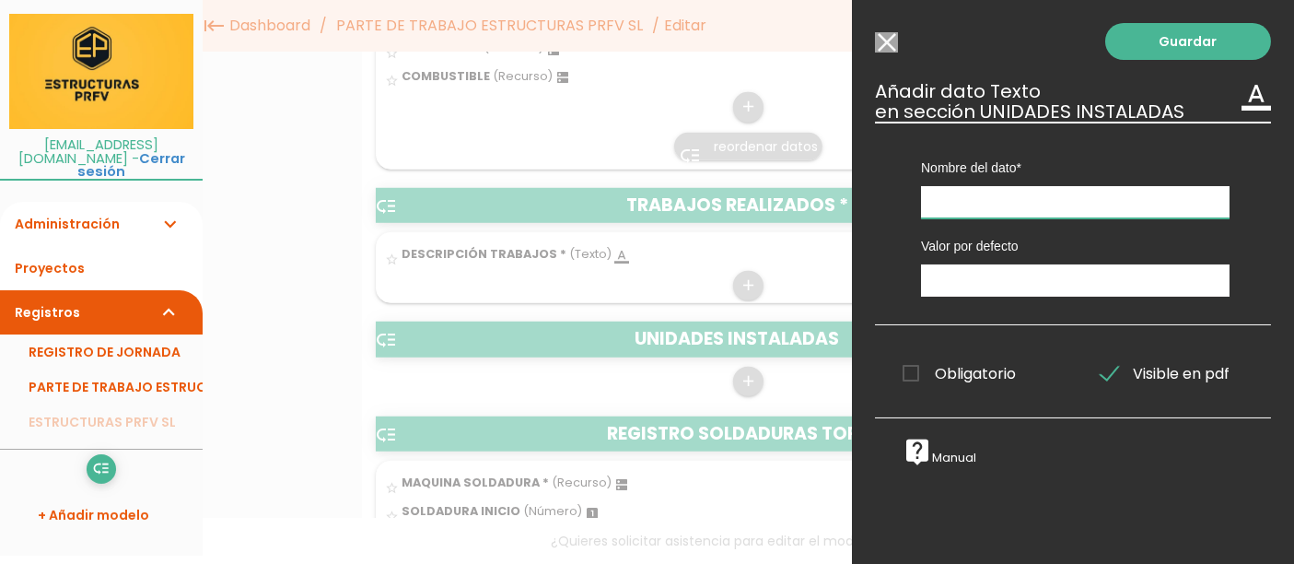
click at [1137, 201] on input "text" at bounding box center [1075, 202] width 309 height 32
click at [1111, 208] on input "text" at bounding box center [1075, 202] width 309 height 32
click at [1140, 212] on input "text" at bounding box center [1075, 202] width 309 height 32
type input "U"
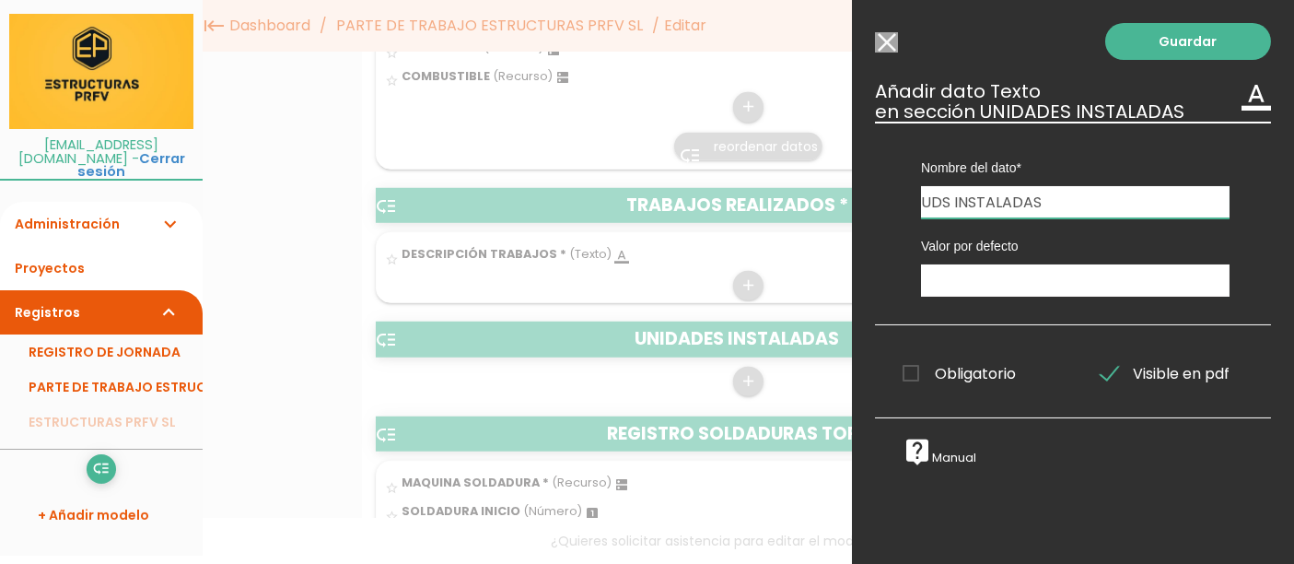
type input "UDS INSTALADAS"
click at [1151, 277] on input "text" at bounding box center [1075, 280] width 309 height 32
click at [1198, 37] on link "Guardar" at bounding box center [1188, 41] width 166 height 37
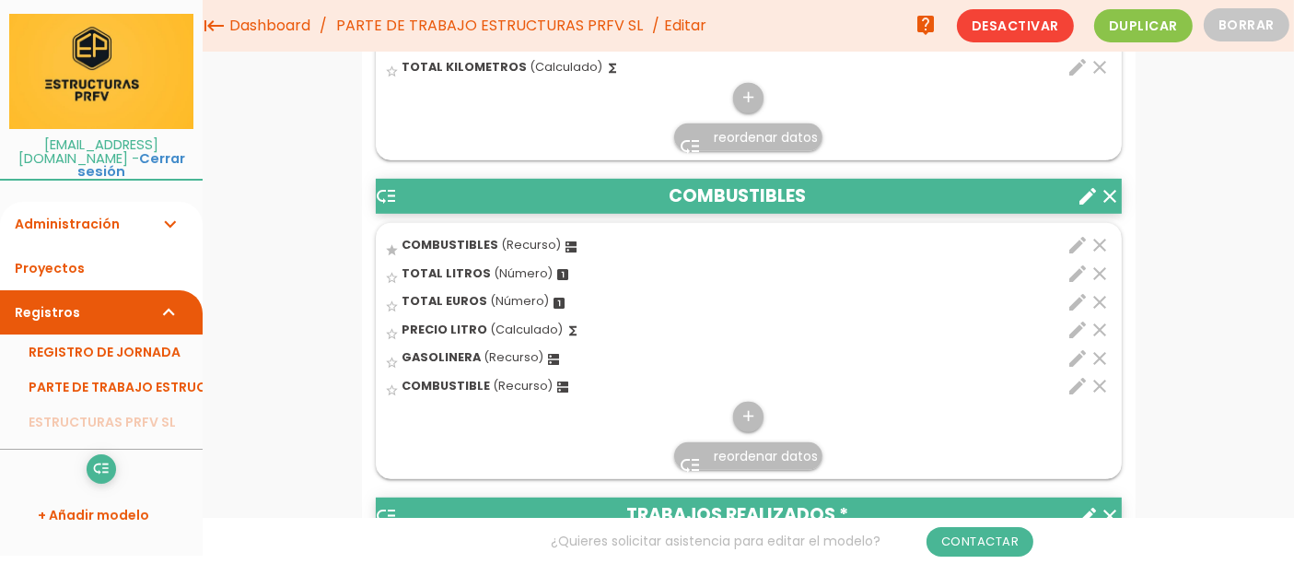
scroll to position [995, 0]
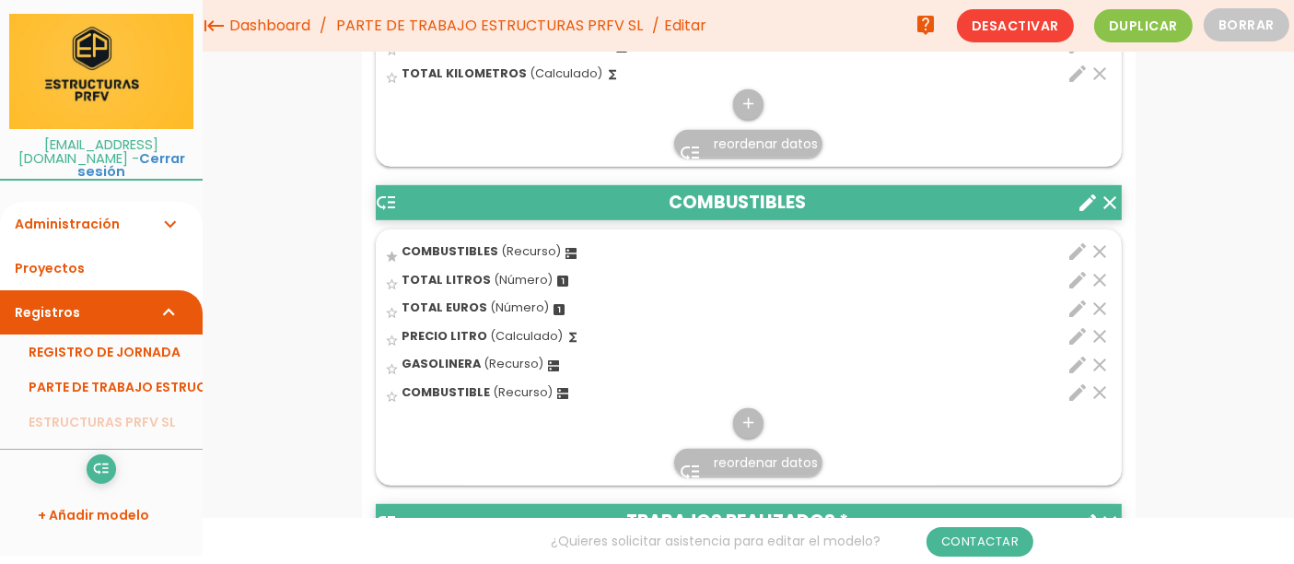
click at [1076, 376] on icon "edit" at bounding box center [1079, 365] width 22 height 22
select select "200"
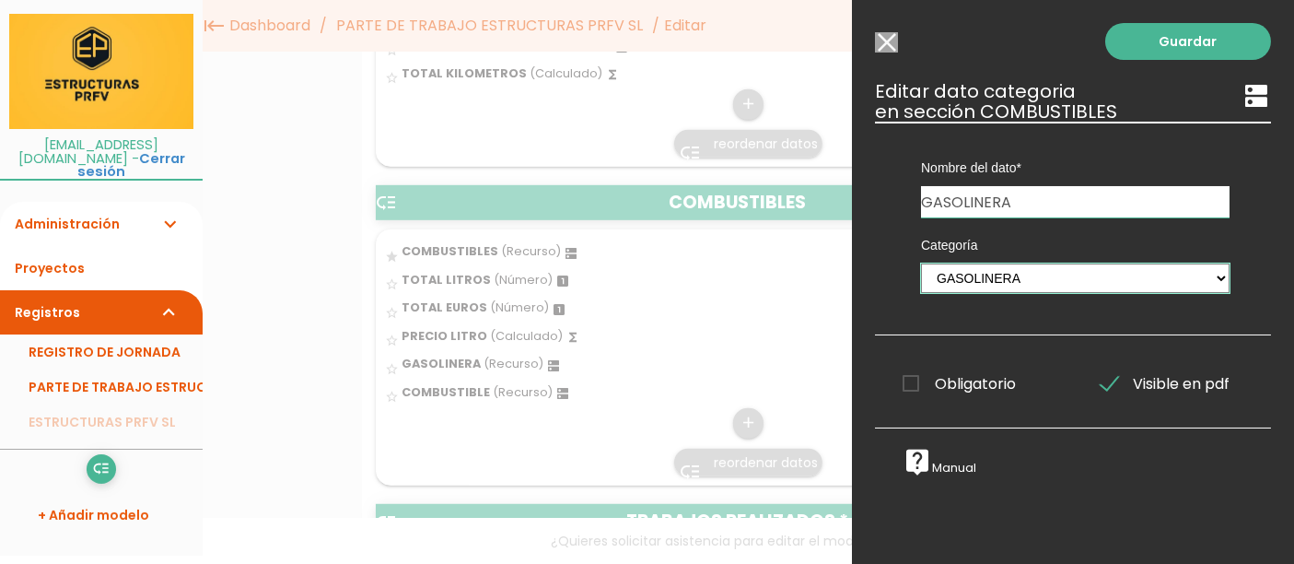
click at [1158, 284] on select "UNIDADES DE MONTAJE EMPLEADOS MAQUINARIA SOLDADURA COMBUSTIBLES GASOLINERA" at bounding box center [1075, 277] width 309 height 29
click at [921, 263] on select "UNIDADES DE MONTAJE EMPLEADOS MAQUINARIA SOLDADURA COMBUSTIBLES GASOLINERA" at bounding box center [1075, 277] width 309 height 29
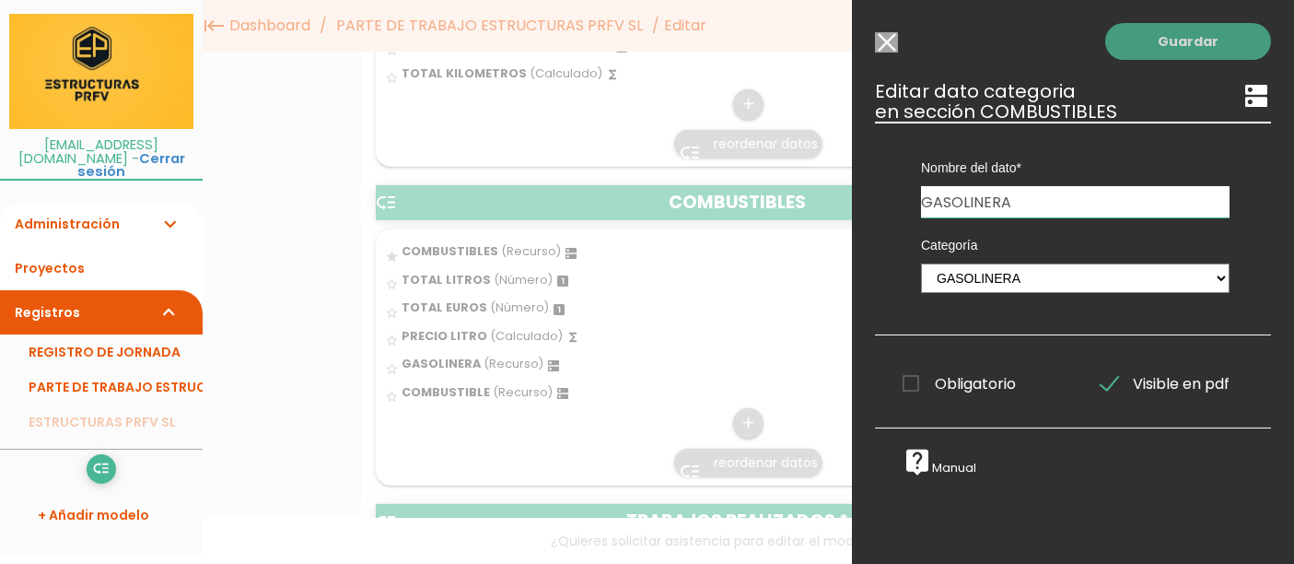
click at [1192, 39] on link "Guardar" at bounding box center [1188, 41] width 166 height 37
click at [169, 210] on li "Administración expand_more Usuarios Categorías Clientes Mis Empresas" at bounding box center [101, 224] width 203 height 44
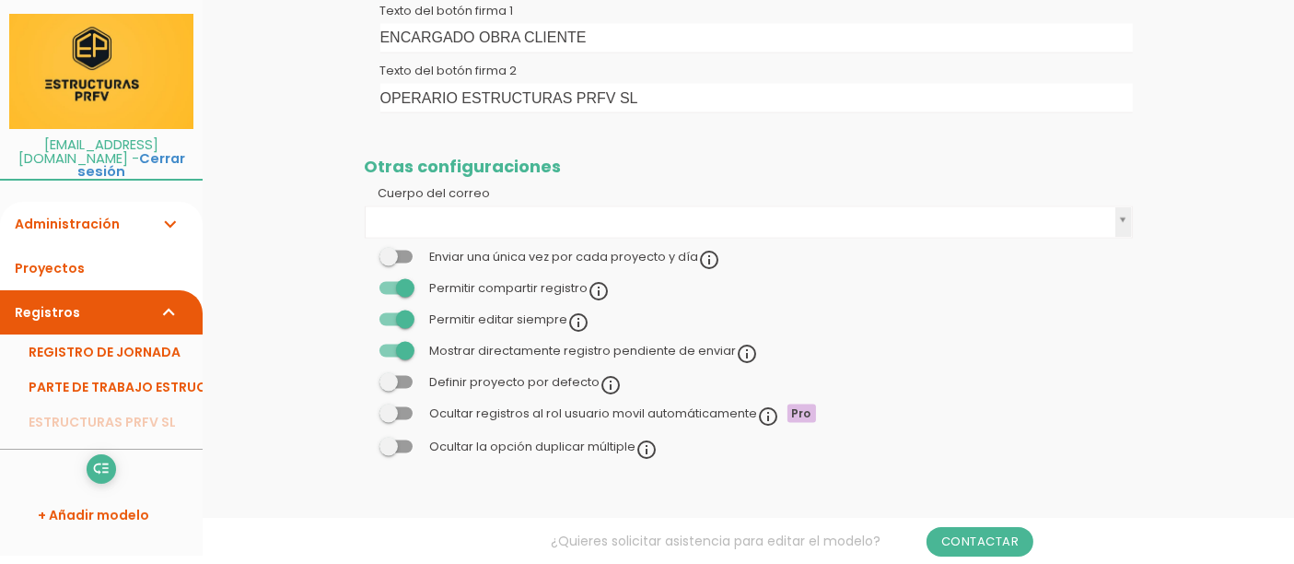
scroll to position [995, 0]
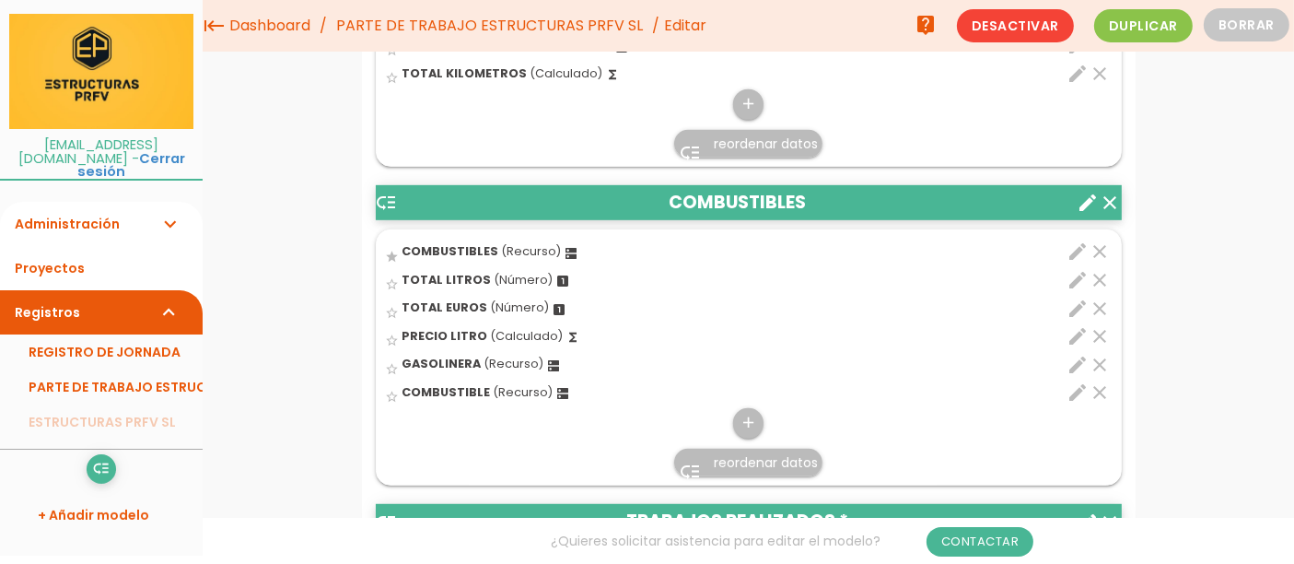
click at [163, 202] on icon "expand_more" at bounding box center [169, 224] width 22 height 44
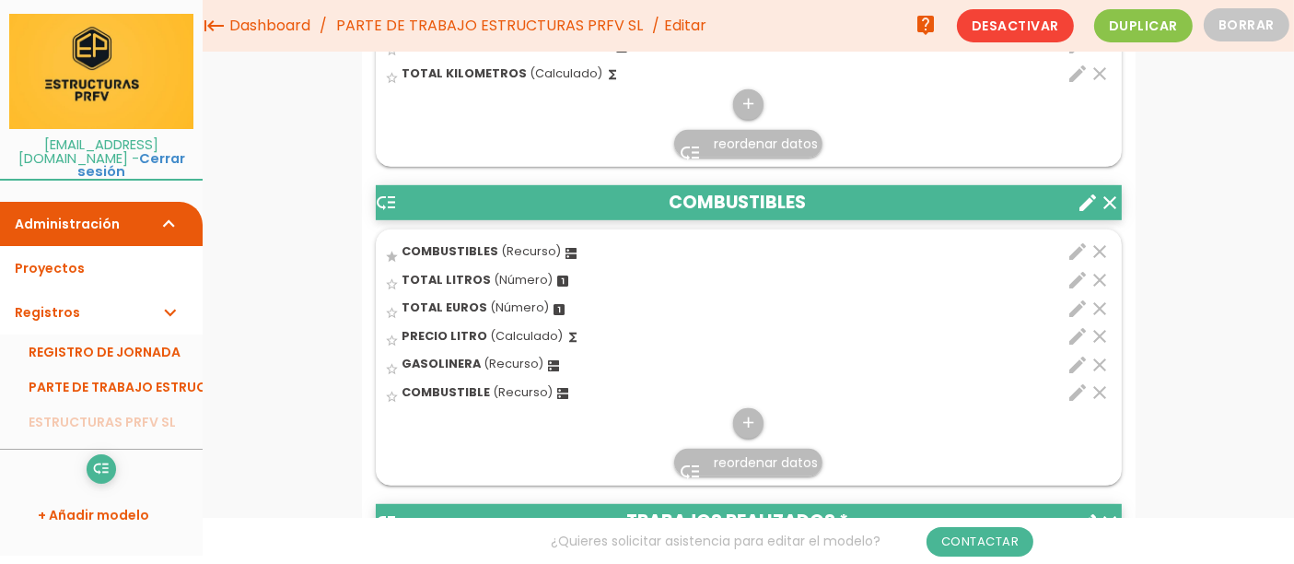
click at [166, 205] on icon "expand_more" at bounding box center [169, 224] width 22 height 44
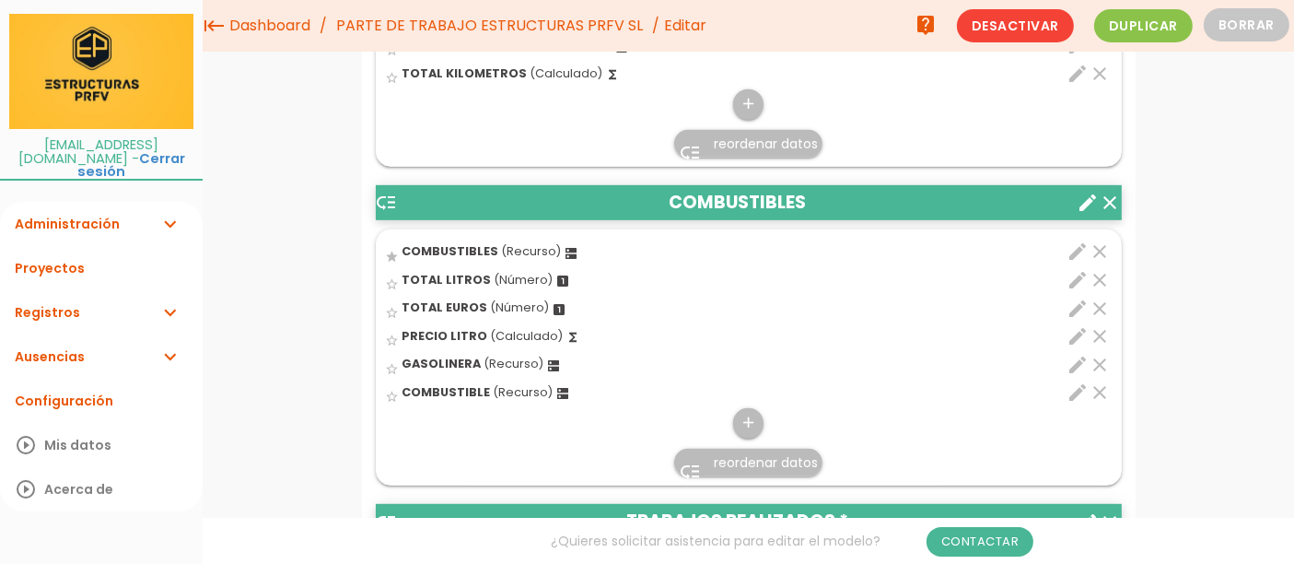
click at [165, 214] on icon "expand_more" at bounding box center [169, 224] width 22 height 44
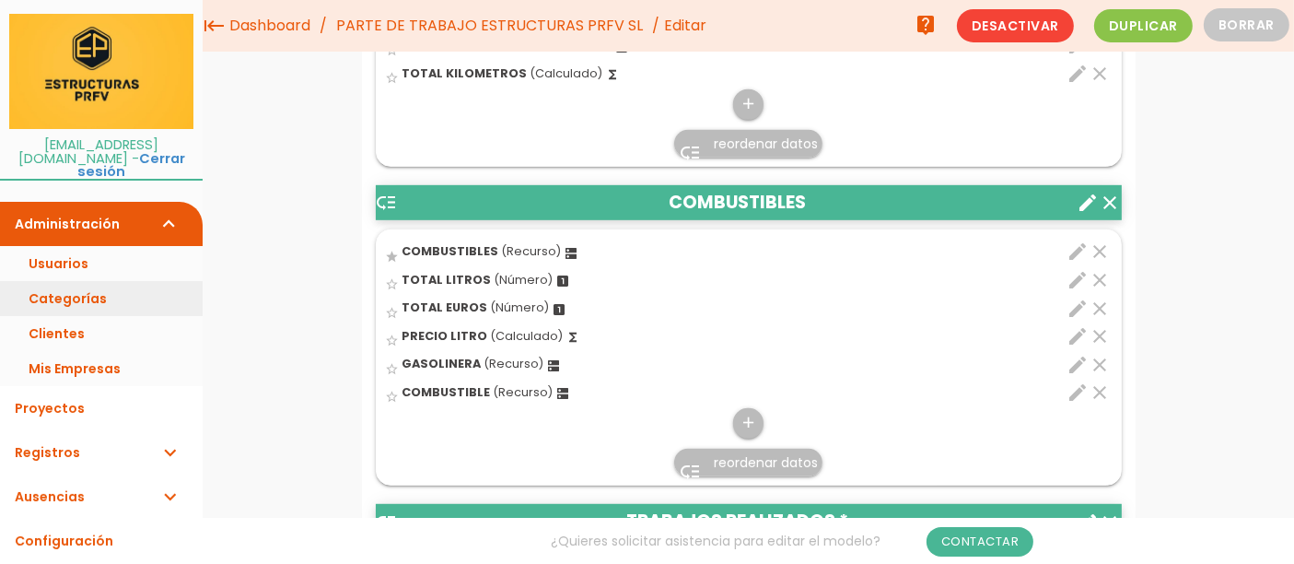
click at [115, 287] on link "Categorías" at bounding box center [101, 298] width 203 height 35
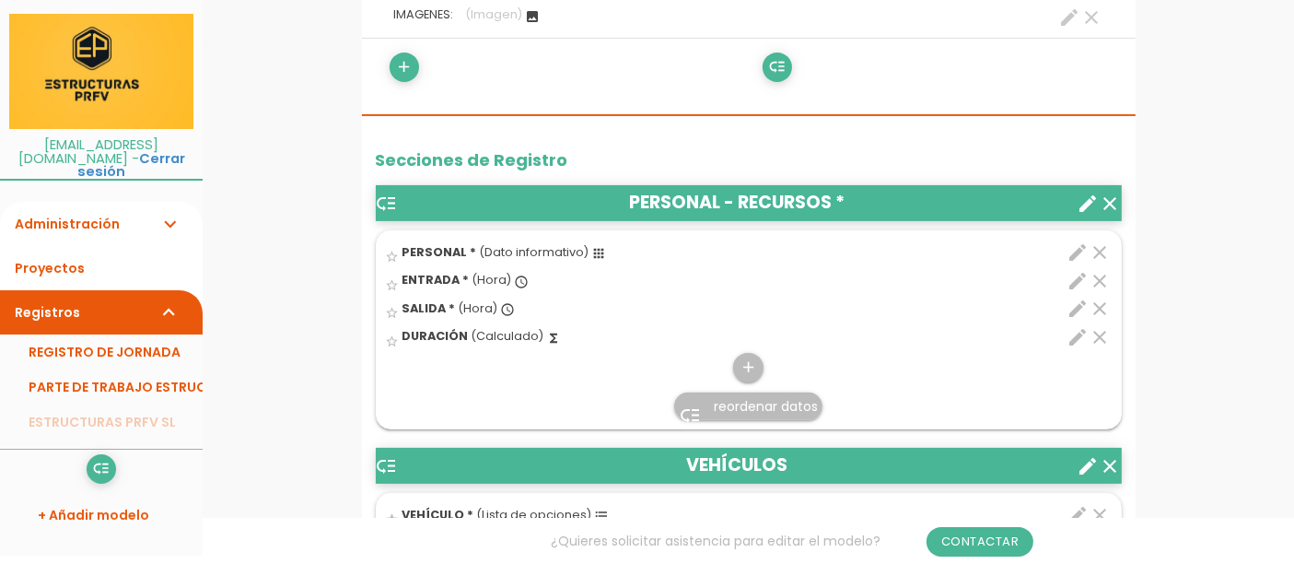
scroll to position [523, 0]
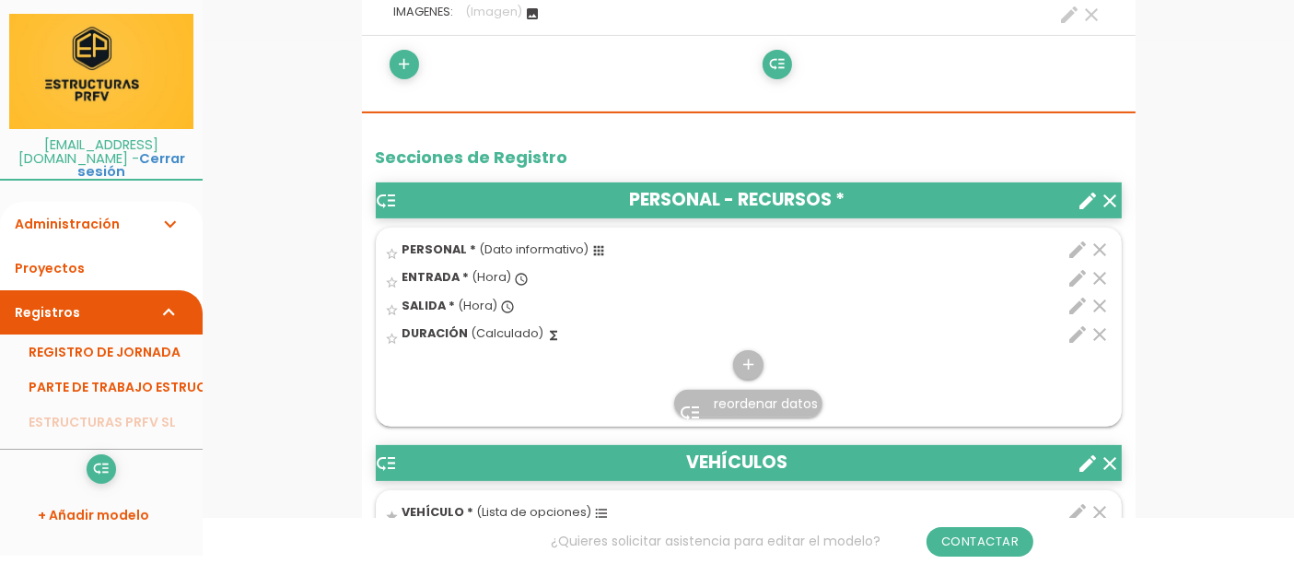
click at [1070, 259] on icon "edit" at bounding box center [1079, 250] width 22 height 22
select select "159"
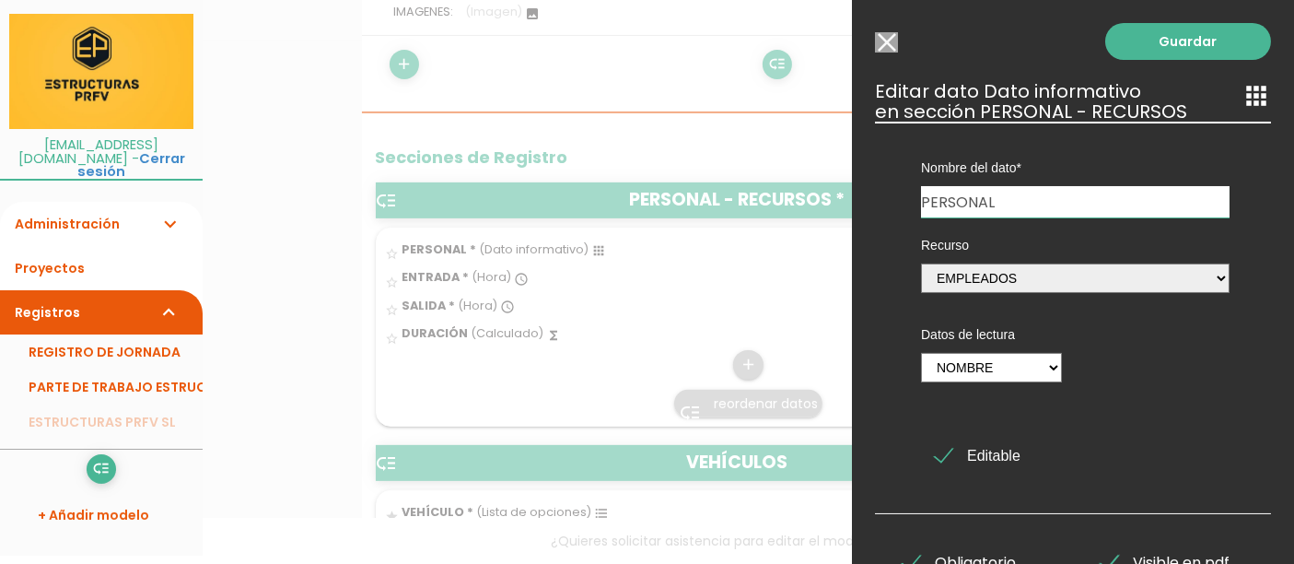
click at [894, 41] on input "Seleccionar todos los usuarios" at bounding box center [886, 42] width 23 height 20
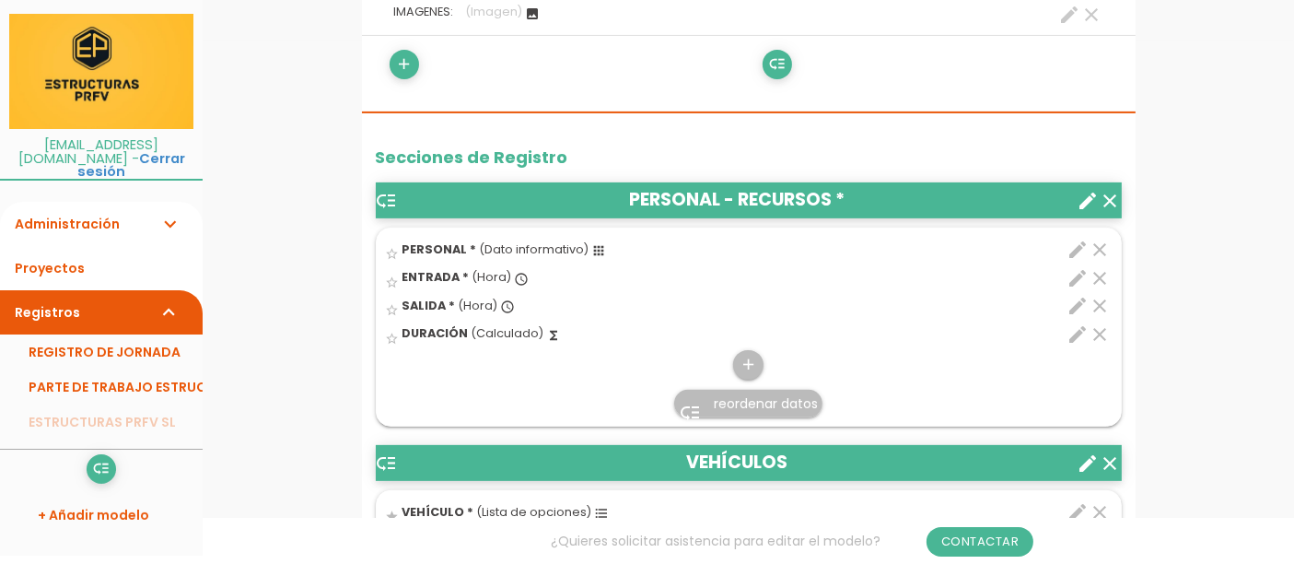
click at [604, 263] on div "star_border PERSONAL * (Dato informativo) apps" at bounding box center [688, 252] width 605 height 29
click at [0, 0] on input "star_border" at bounding box center [0, 0] width 0 height 0
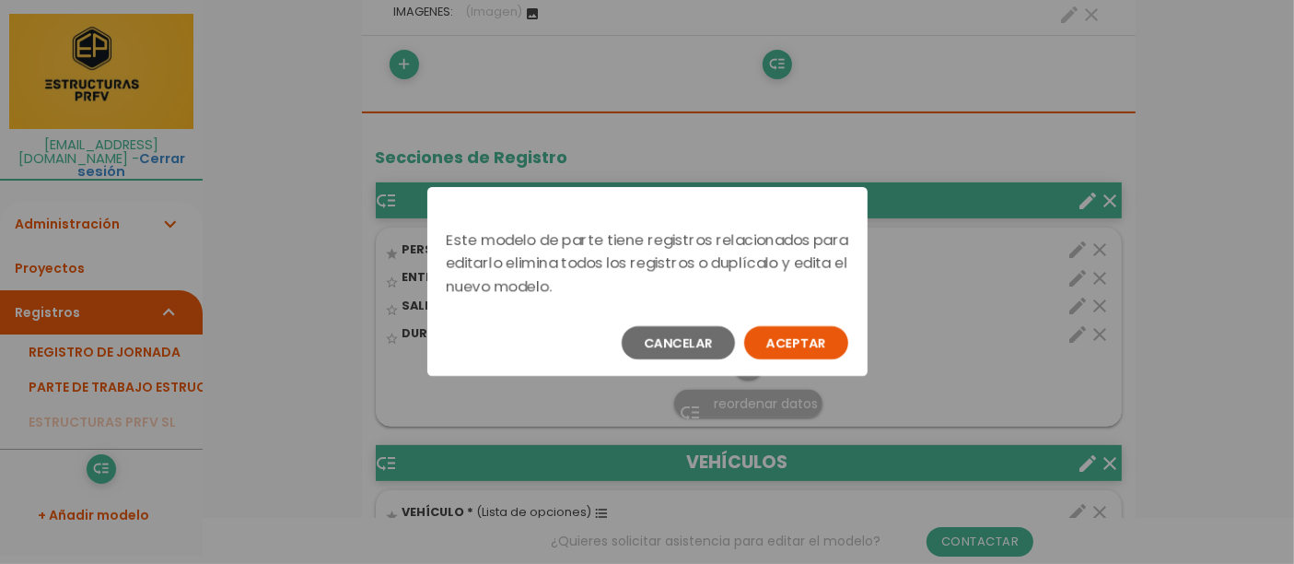
scroll to position [0, 0]
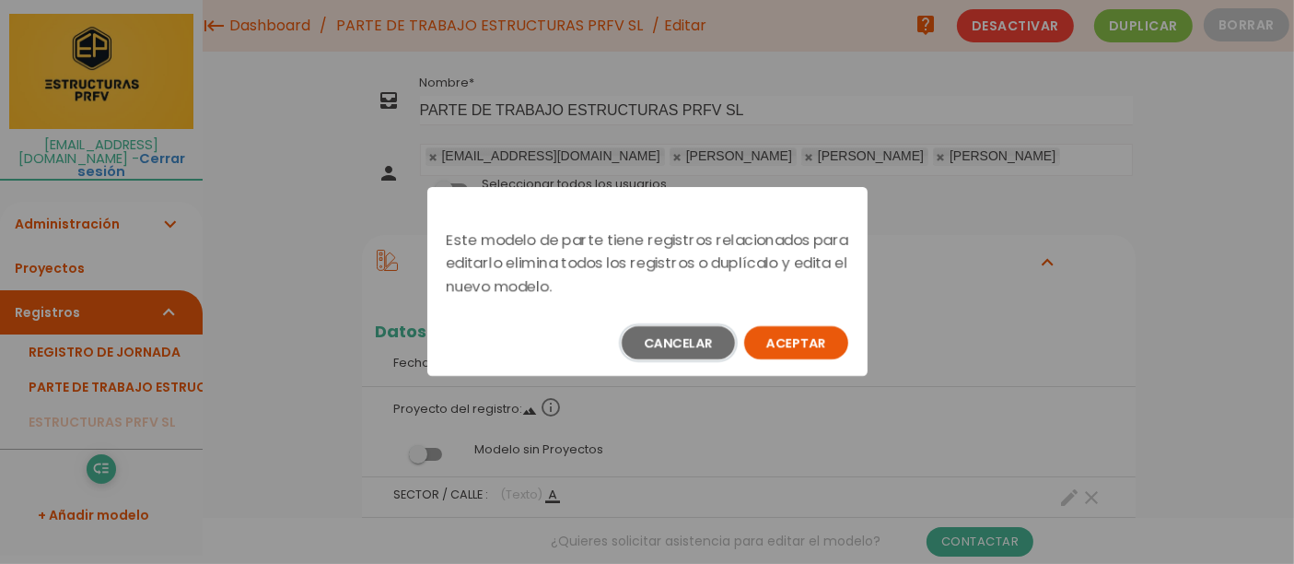
click at [681, 336] on button "Cancelar" at bounding box center [678, 342] width 113 height 33
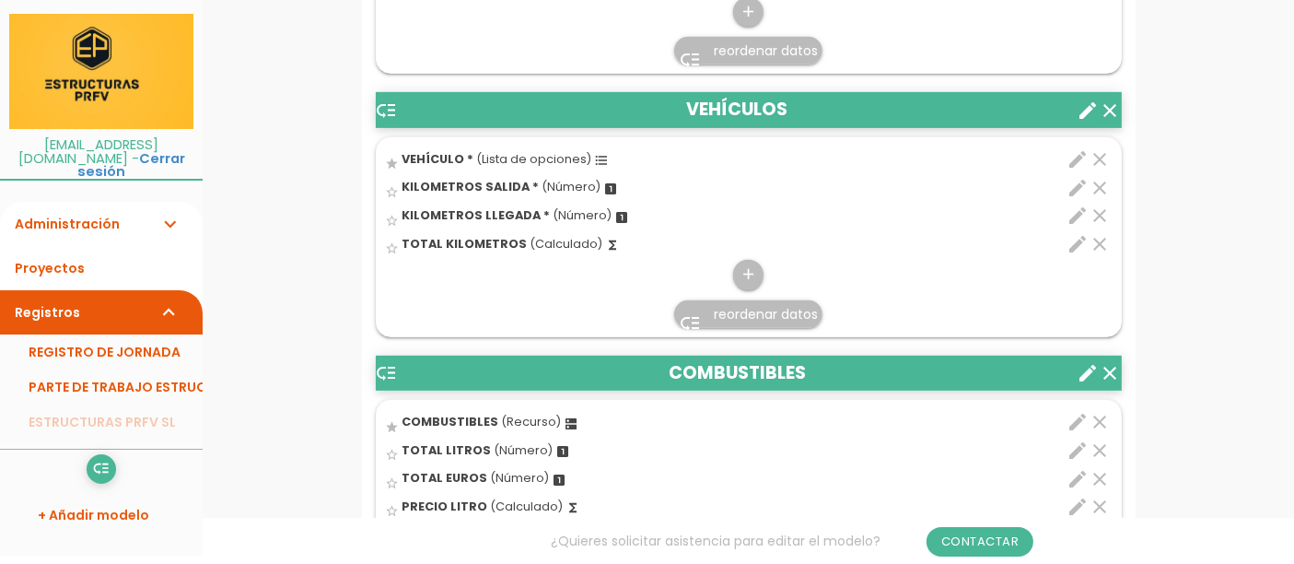
scroll to position [910, 0]
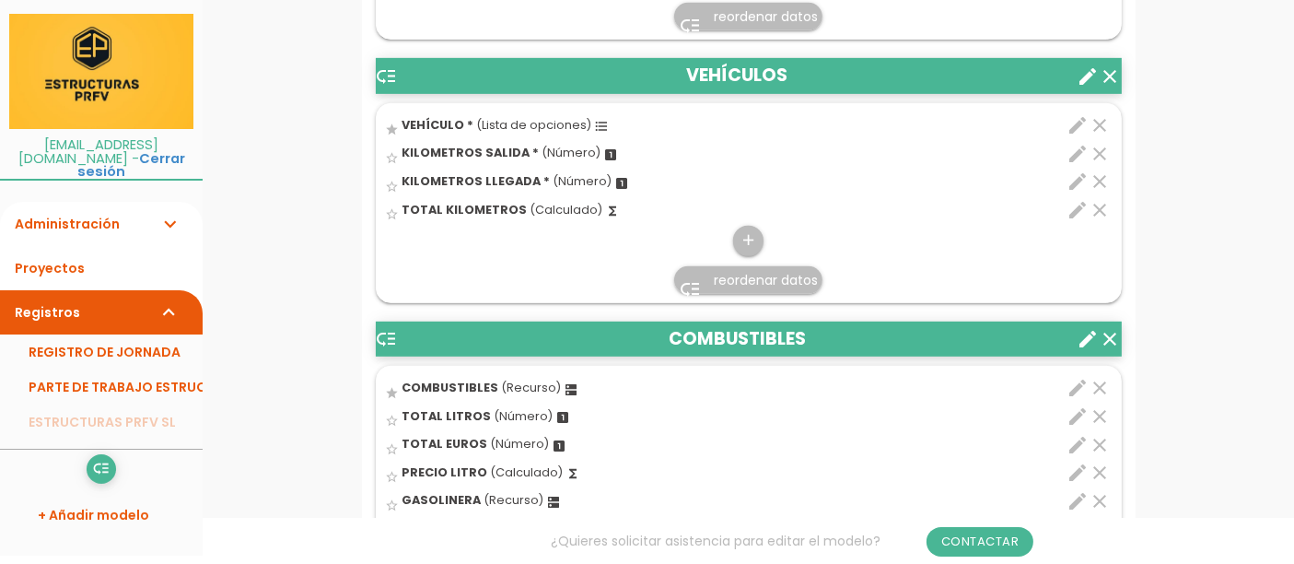
click at [1103, 399] on icon "clear" at bounding box center [1101, 388] width 22 height 22
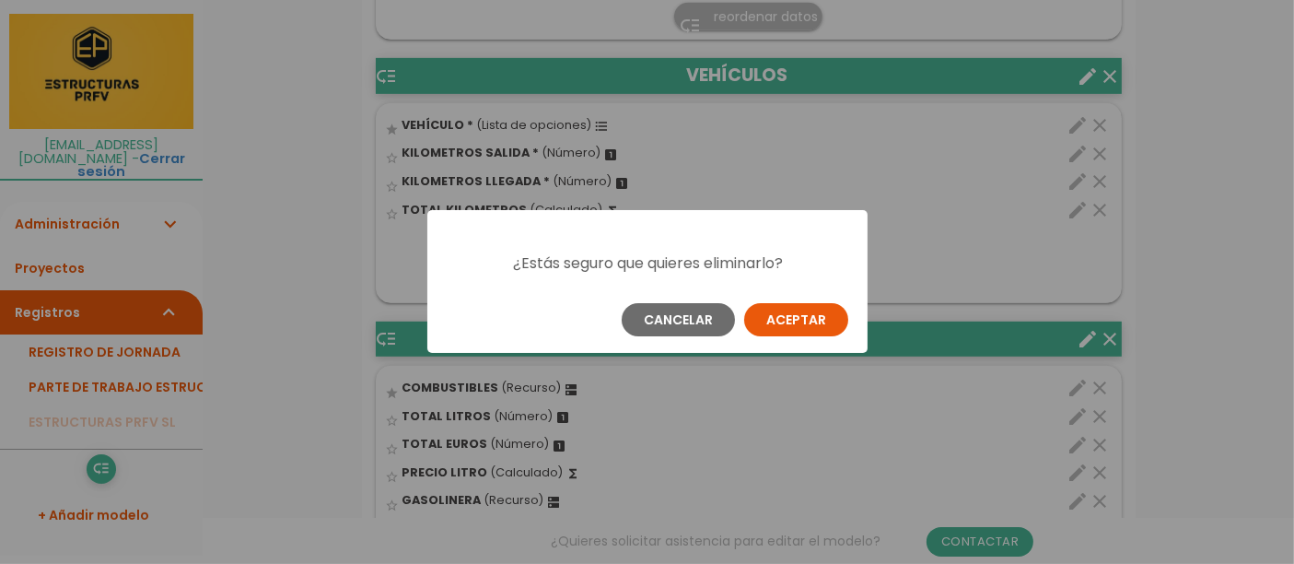
scroll to position [0, 0]
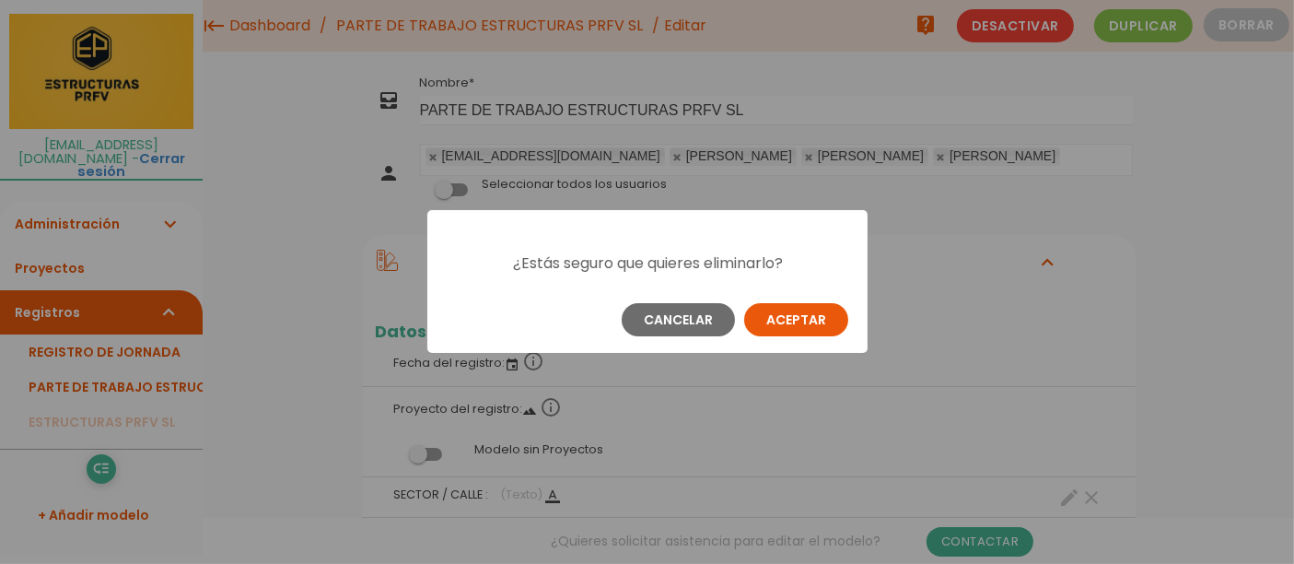
click at [802, 308] on button "Aceptar" at bounding box center [796, 319] width 104 height 33
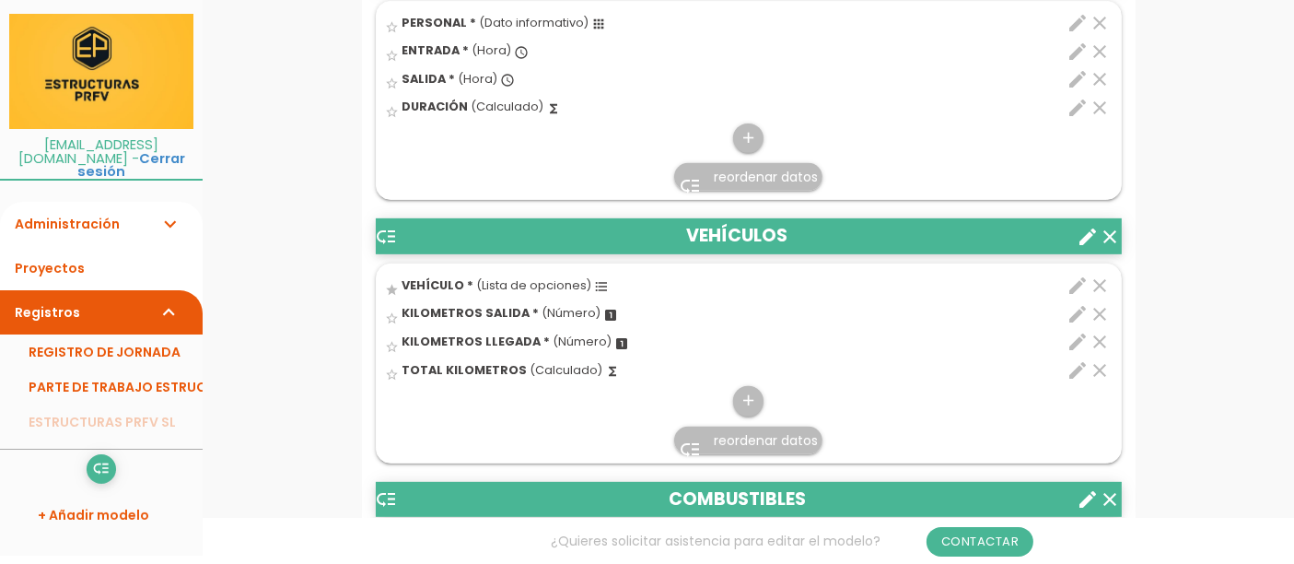
scroll to position [752, 0]
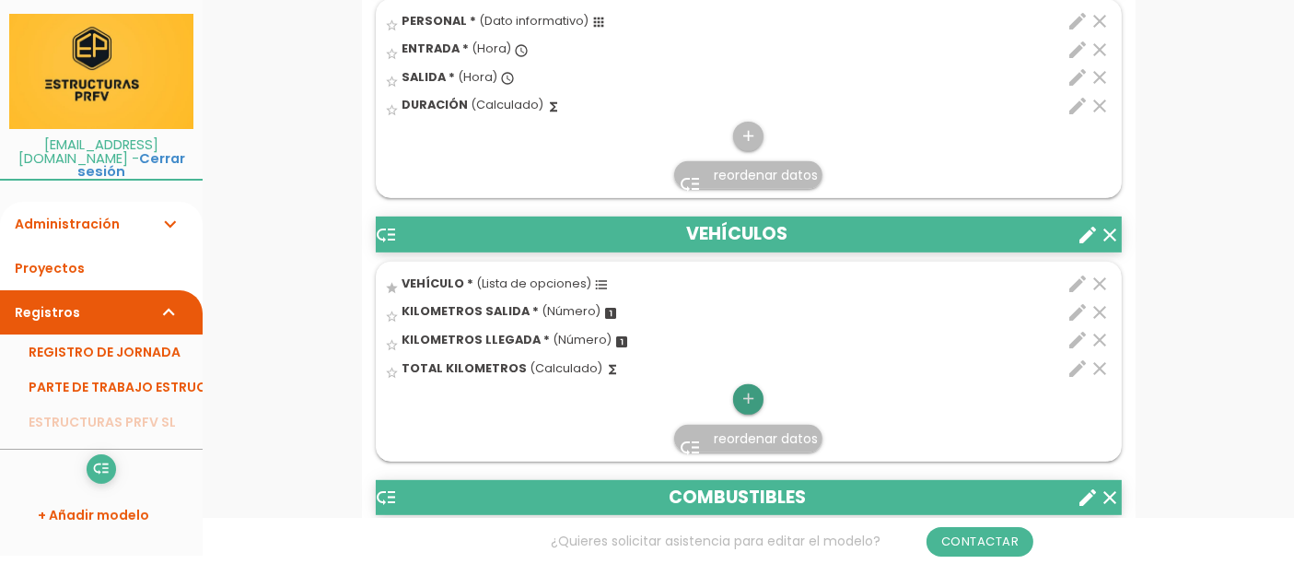
click at [747, 414] on icon "add" at bounding box center [749, 398] width 18 height 29
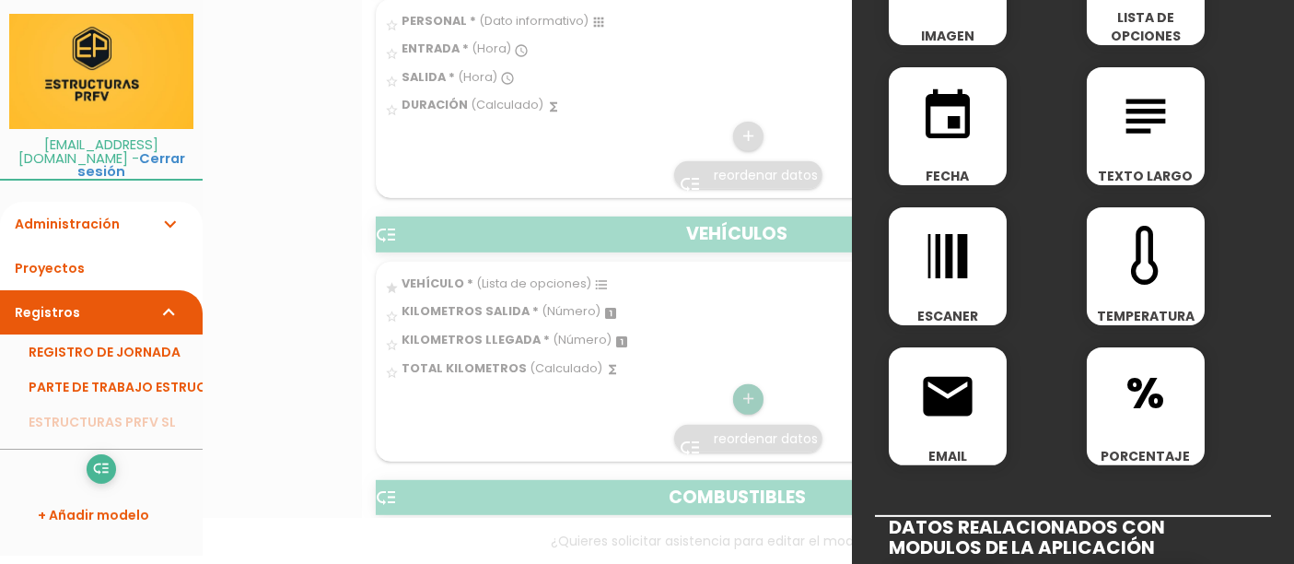
scroll to position [413, 0]
click at [809, 339] on div at bounding box center [647, 211] width 1294 height 705
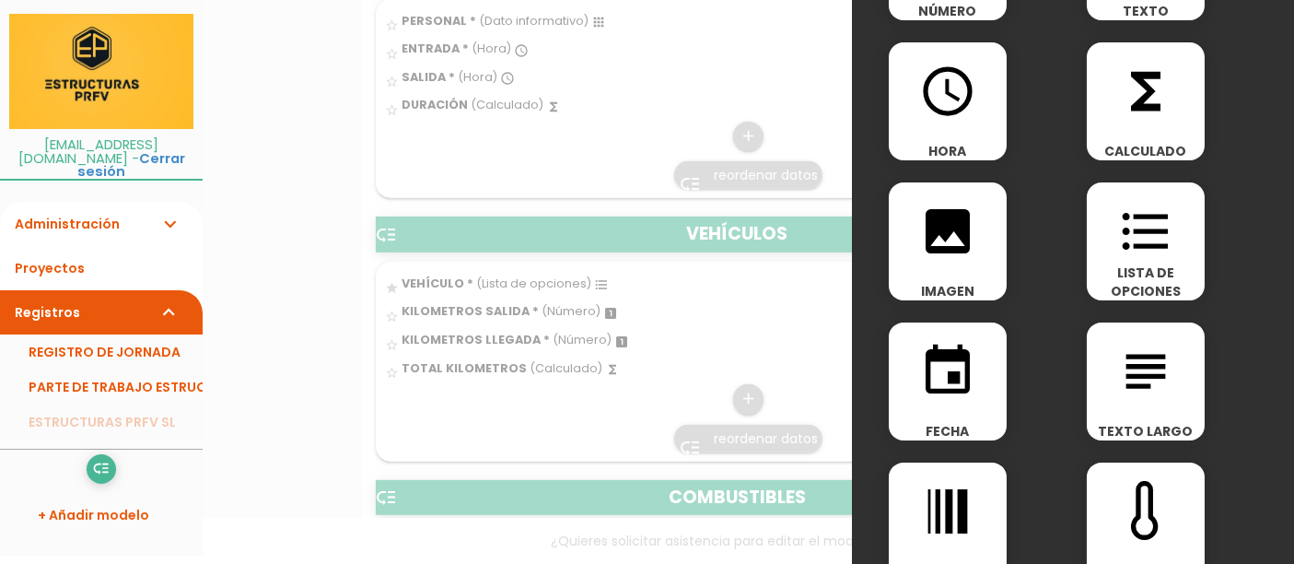
scroll to position [0, 0]
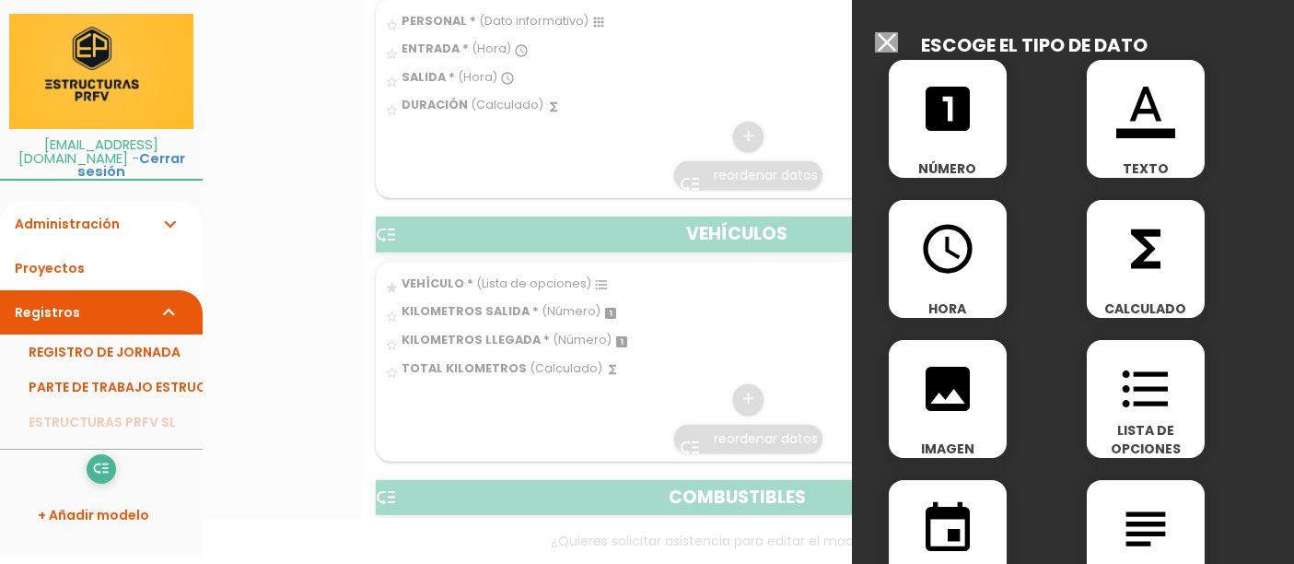
click at [894, 49] on input "Seleccionar todos los usuarios" at bounding box center [886, 42] width 23 height 20
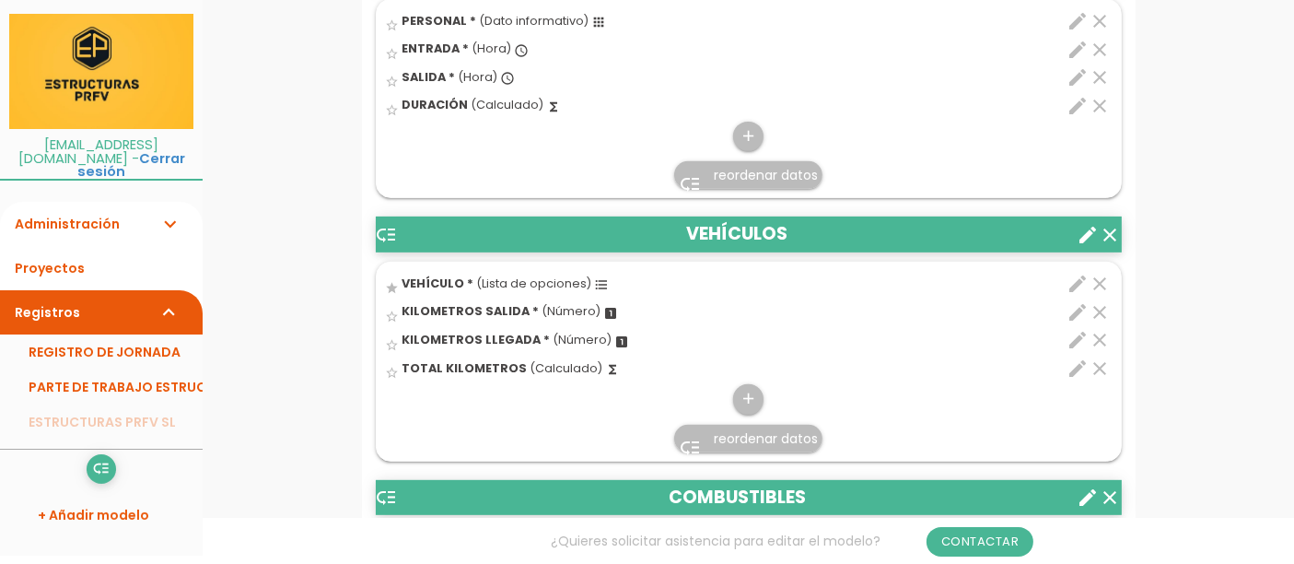
scroll to position [941, 0]
